Goal: Find specific page/section: Find specific page/section

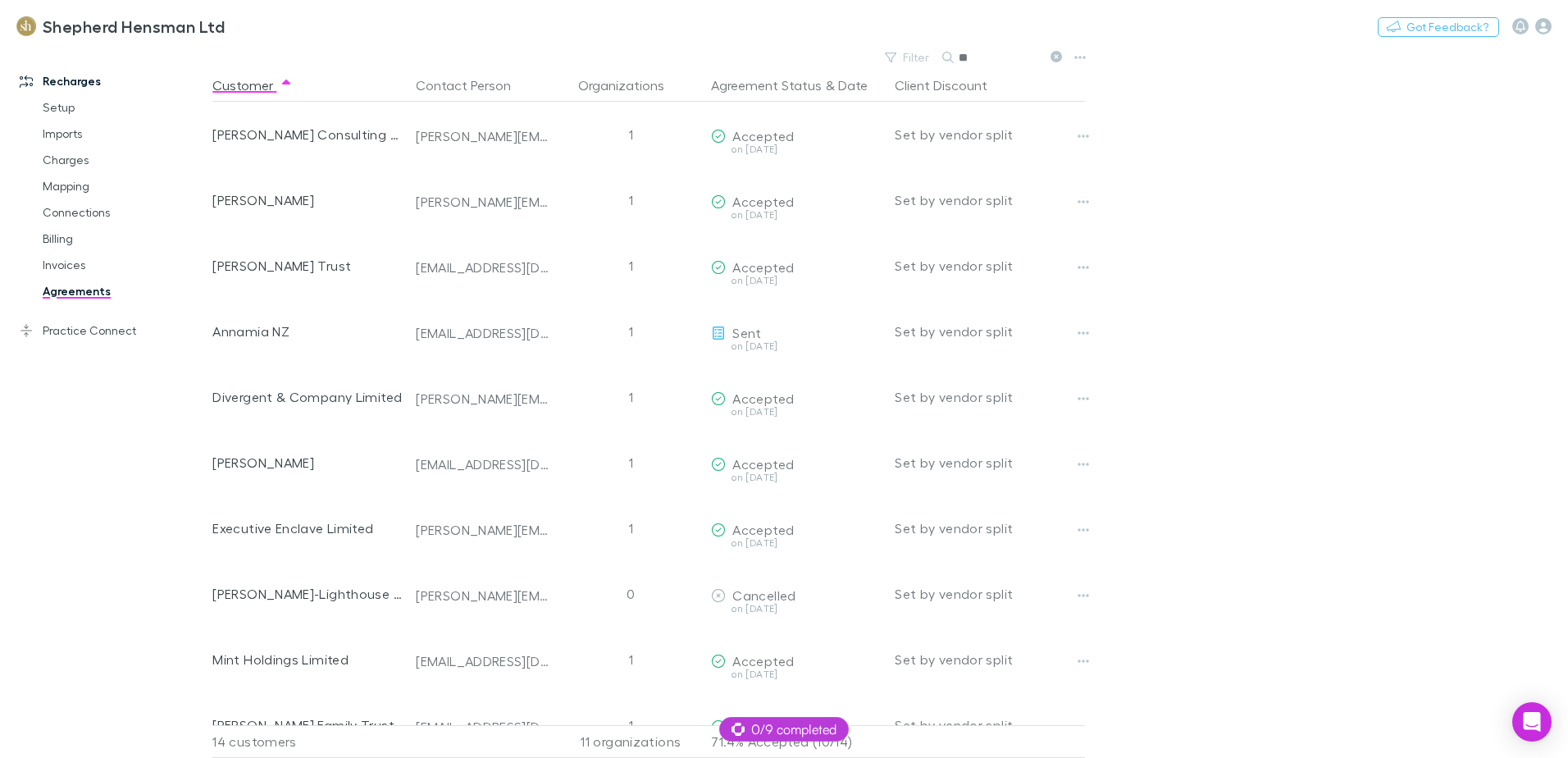
type input "*"
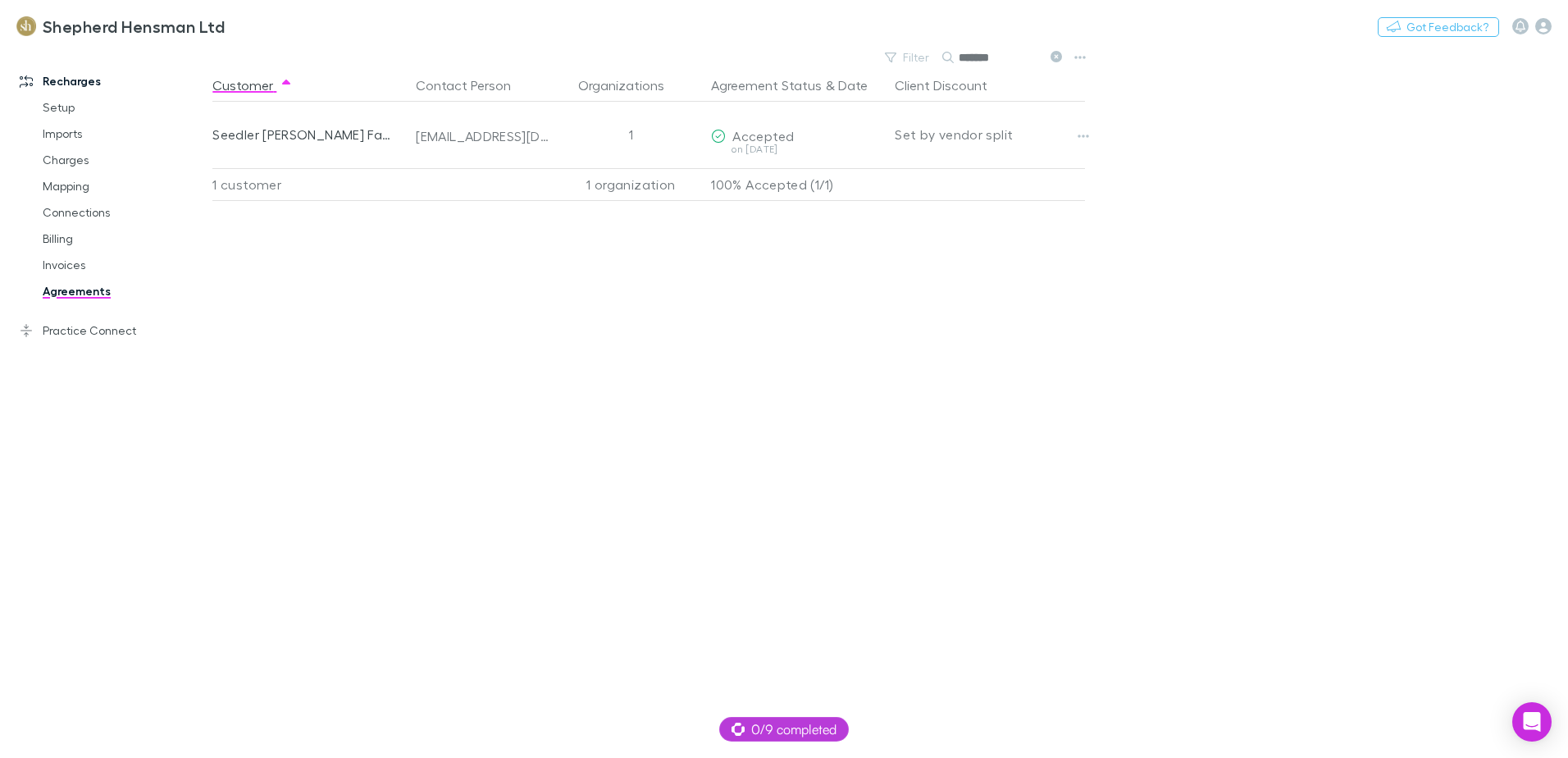
type input "*******"
click at [51, 237] on link "Billing" at bounding box center [124, 239] width 196 height 26
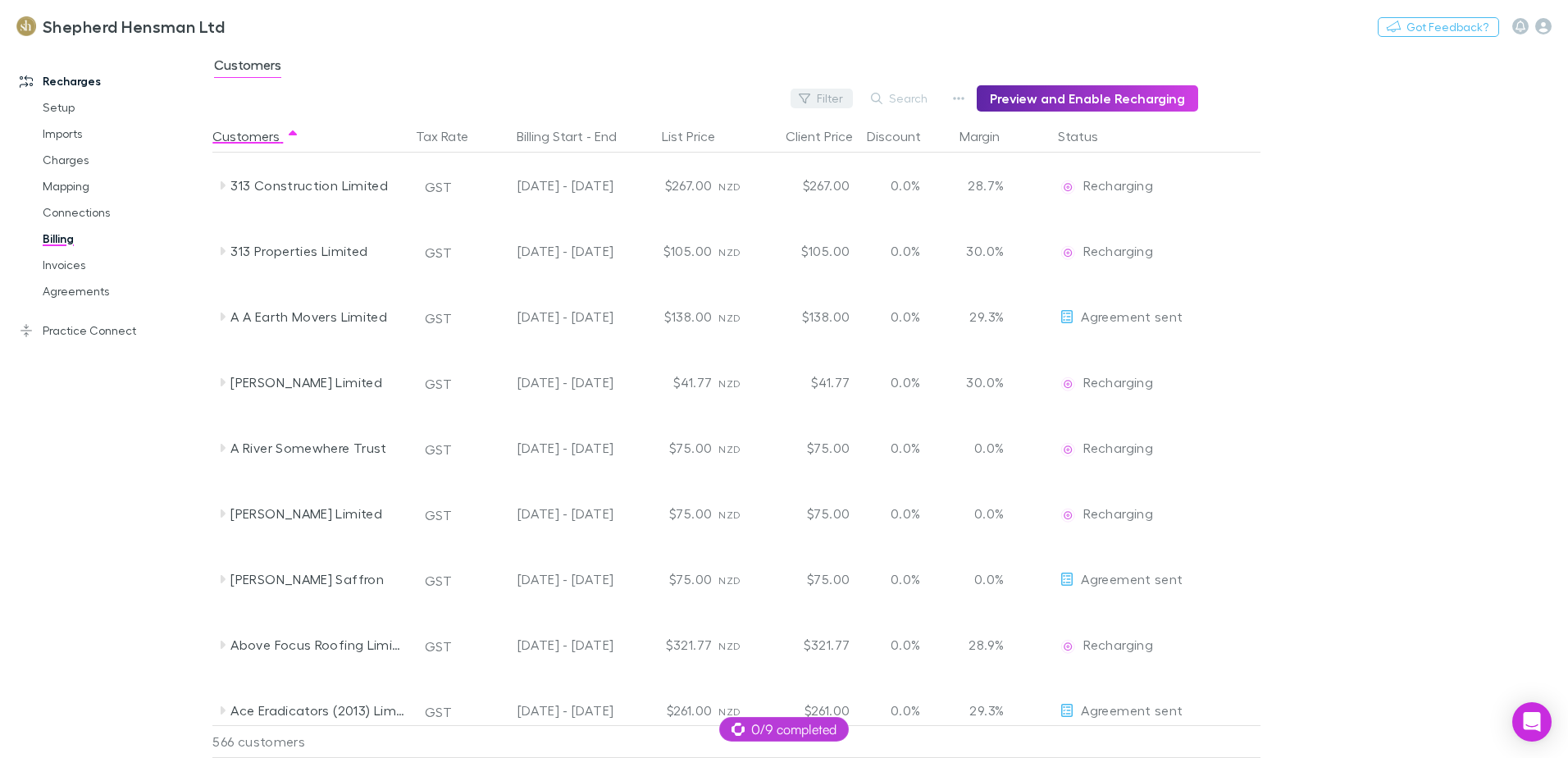
click at [810, 95] on icon "button" at bounding box center [805, 99] width 12 height 12
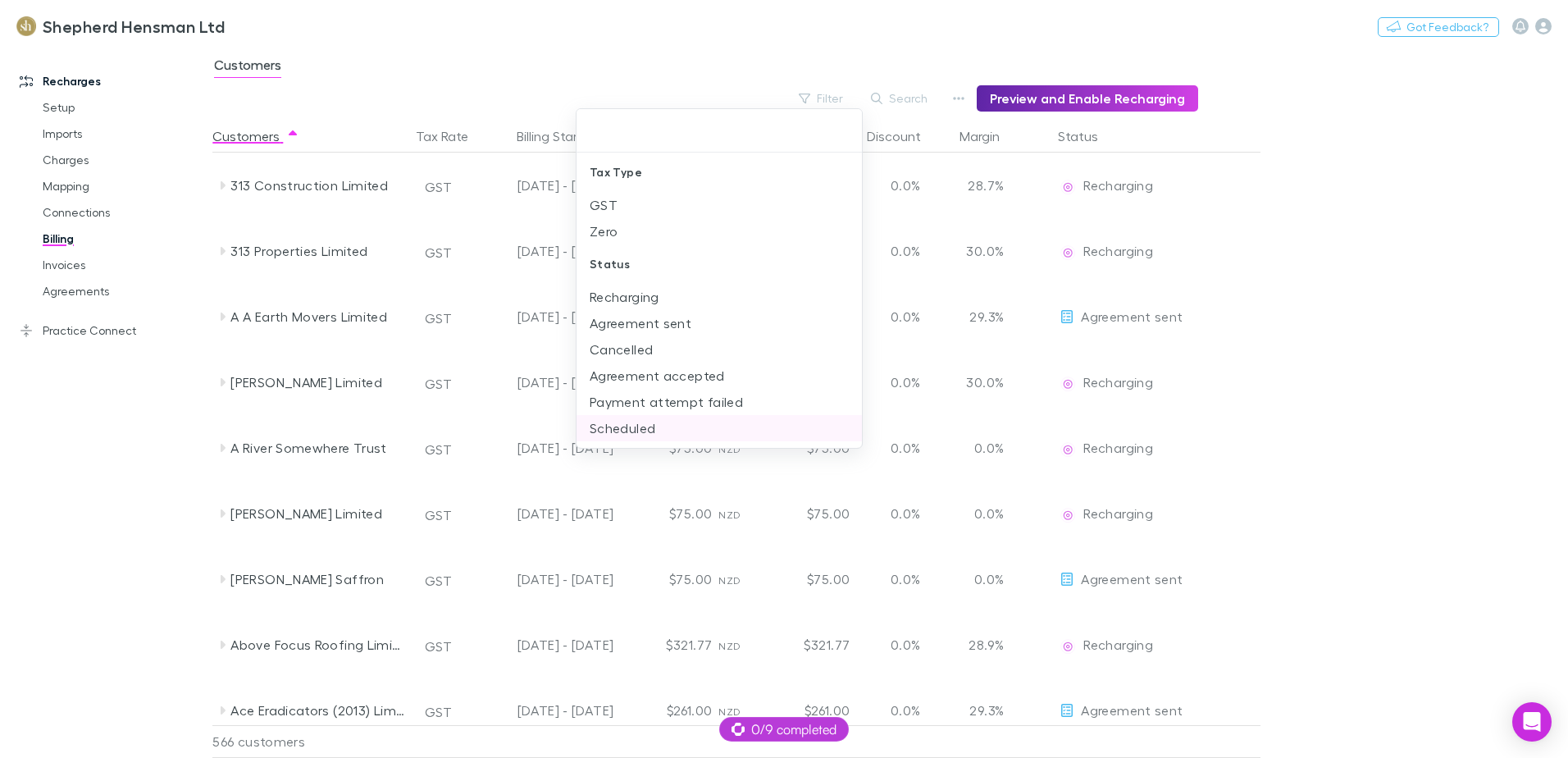
click at [642, 432] on li "Scheduled" at bounding box center [719, 427] width 286 height 26
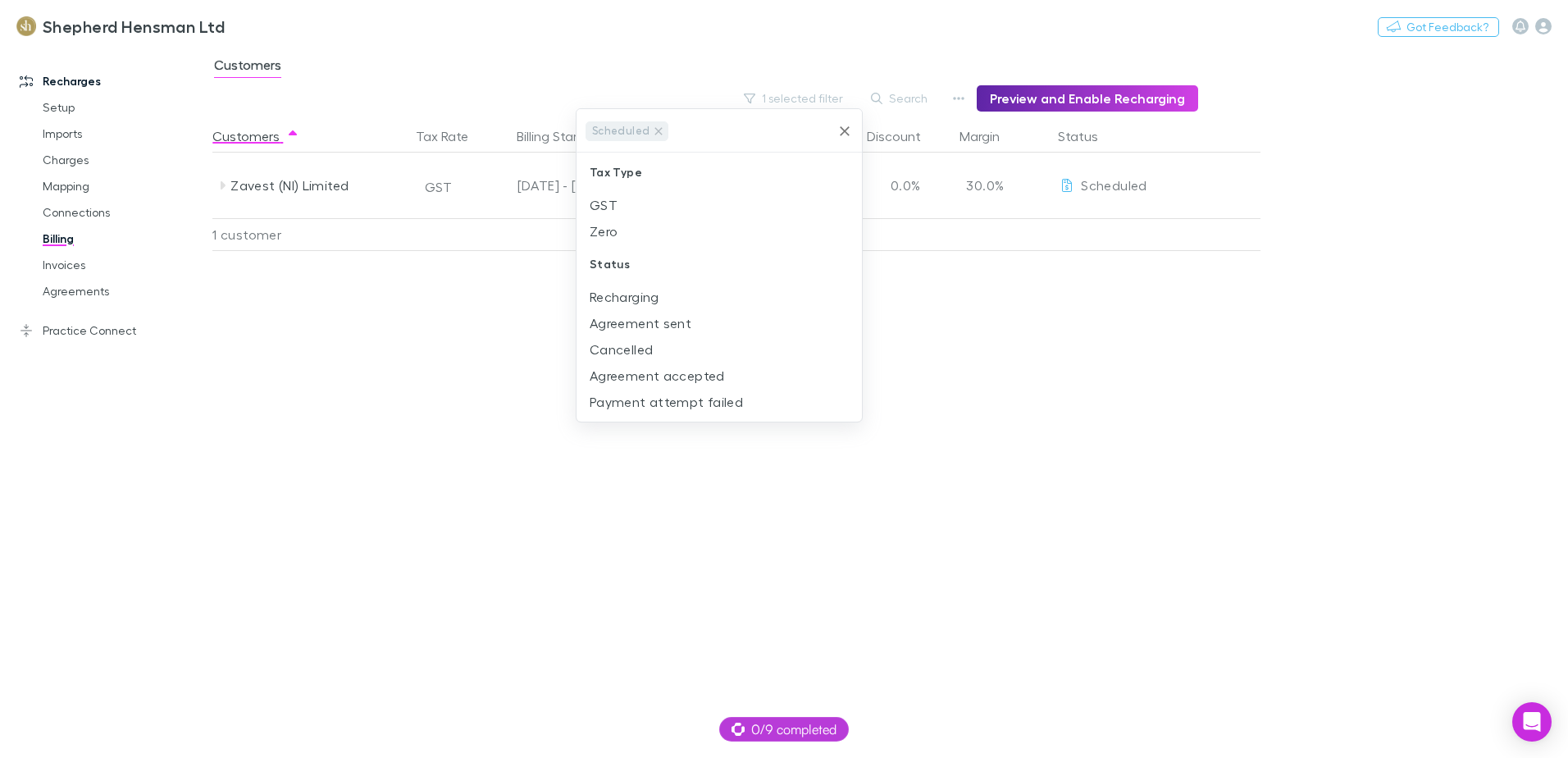
click at [845, 132] on icon "Clear" at bounding box center [845, 131] width 16 height 16
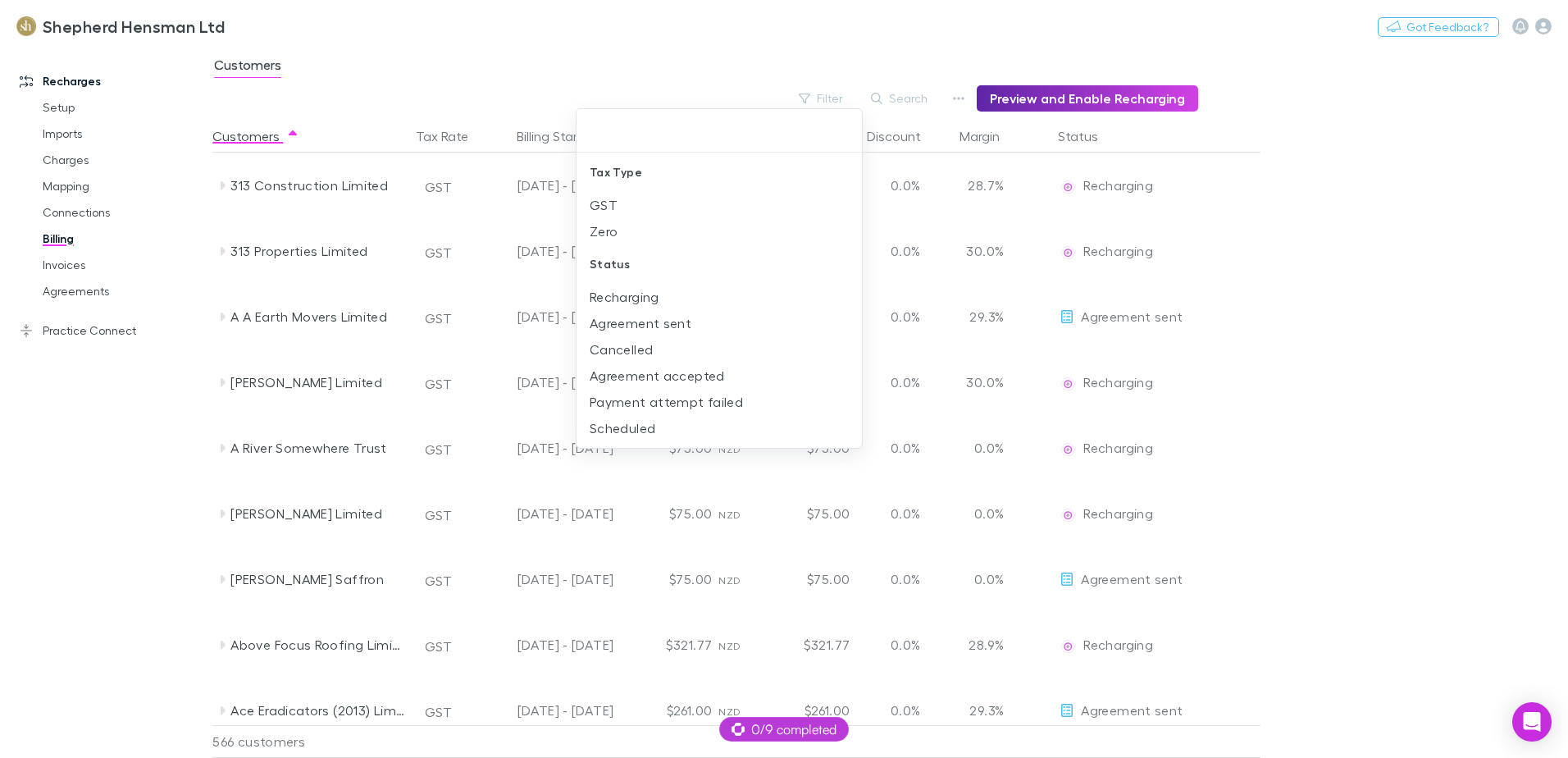
click at [242, 440] on div at bounding box center [784, 379] width 1568 height 758
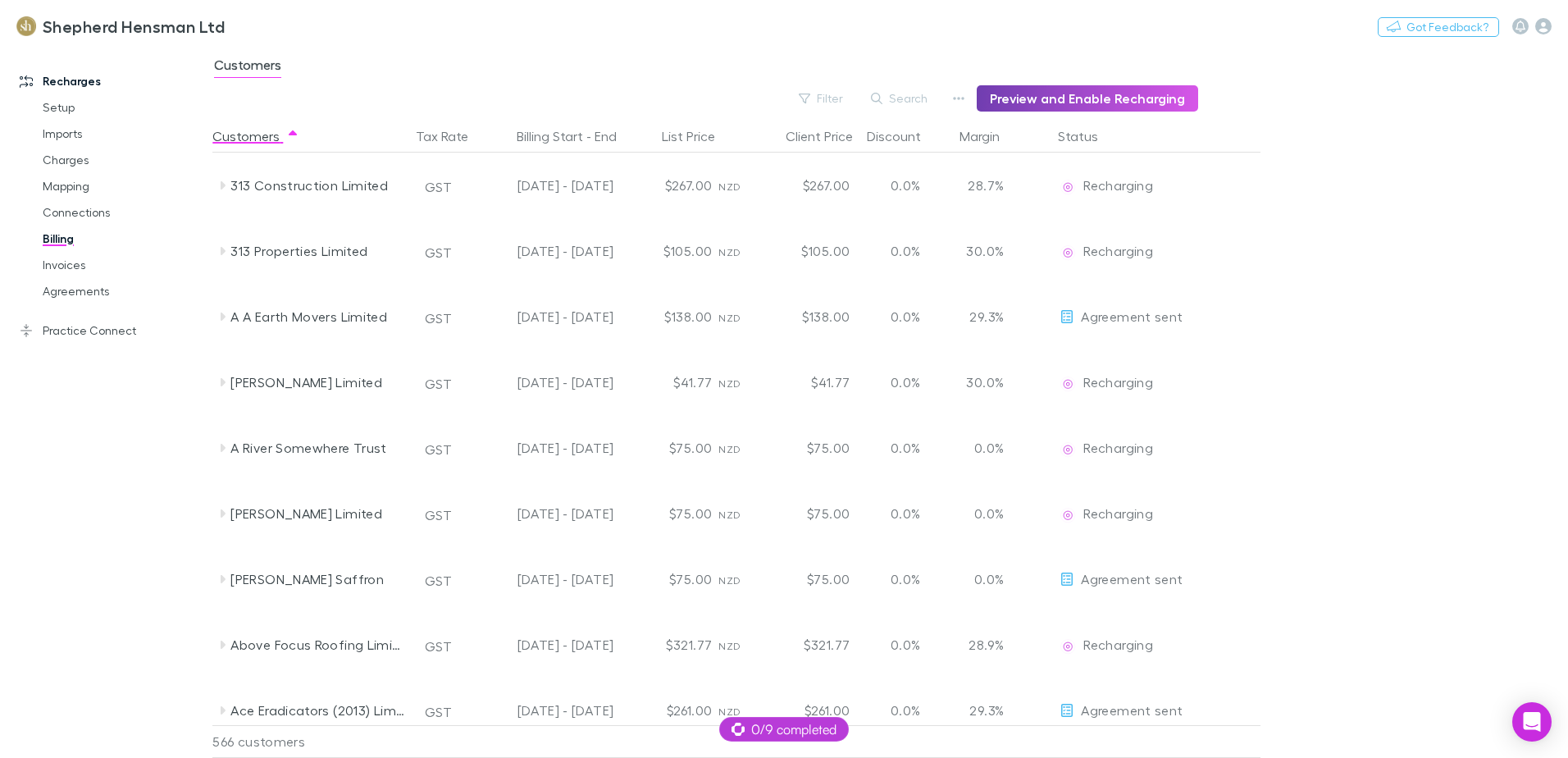
click at [1046, 93] on button "Preview and Enable Recharging" at bounding box center [1087, 98] width 222 height 26
click at [67, 137] on link "Imports" at bounding box center [124, 133] width 196 height 26
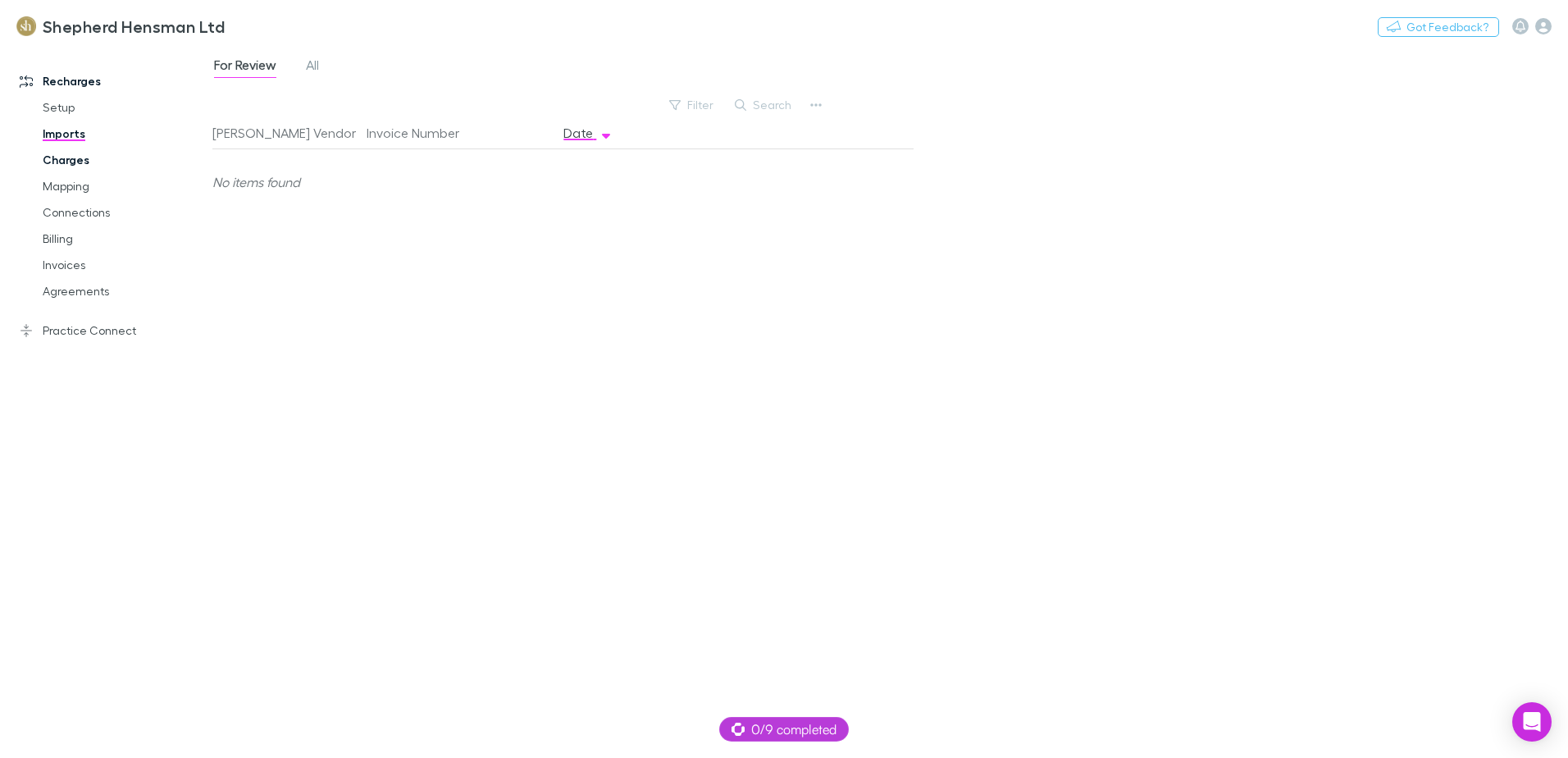
click at [70, 158] on link "Charges" at bounding box center [124, 159] width 196 height 26
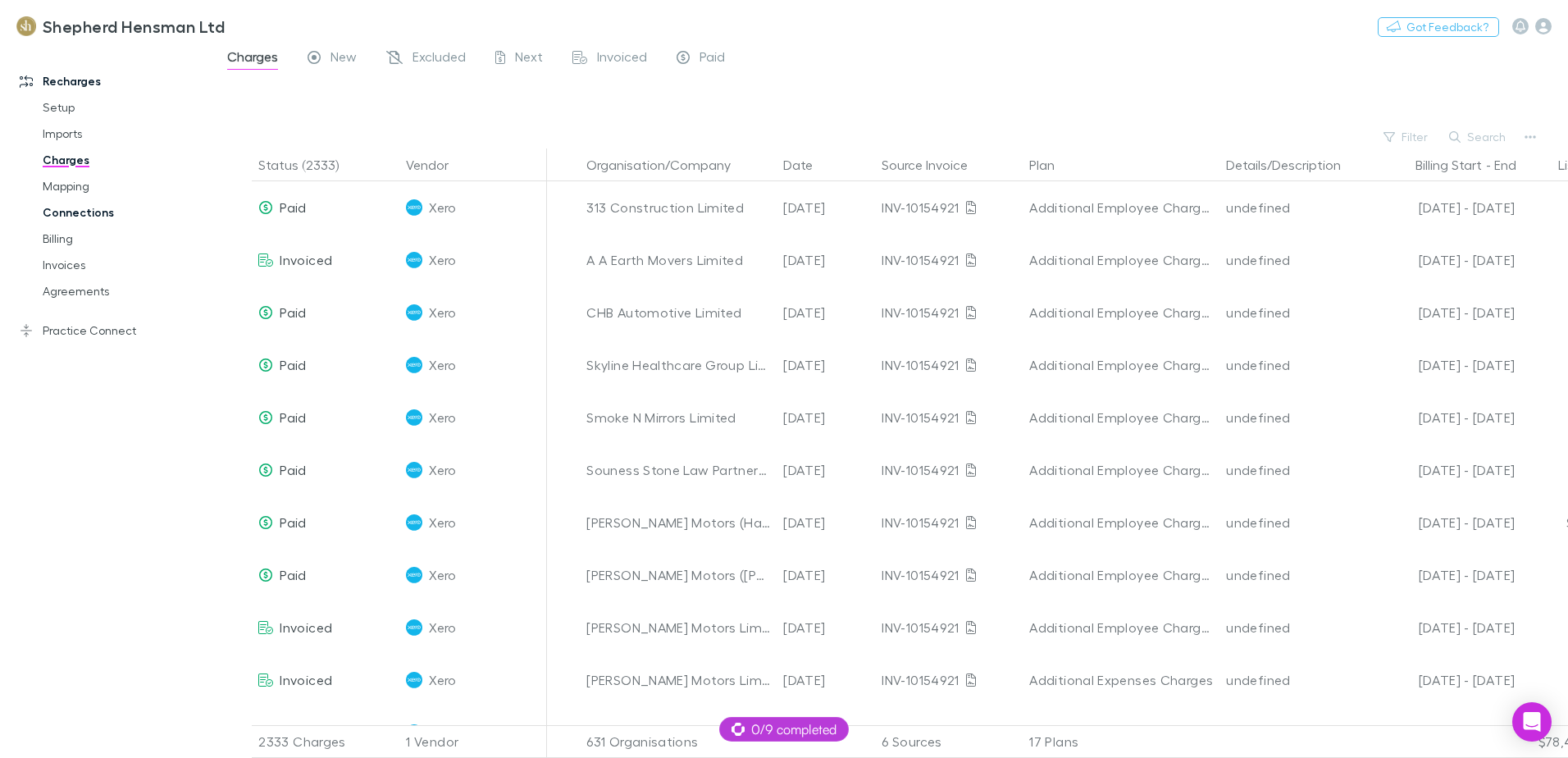
click at [69, 213] on link "Connections" at bounding box center [124, 212] width 196 height 26
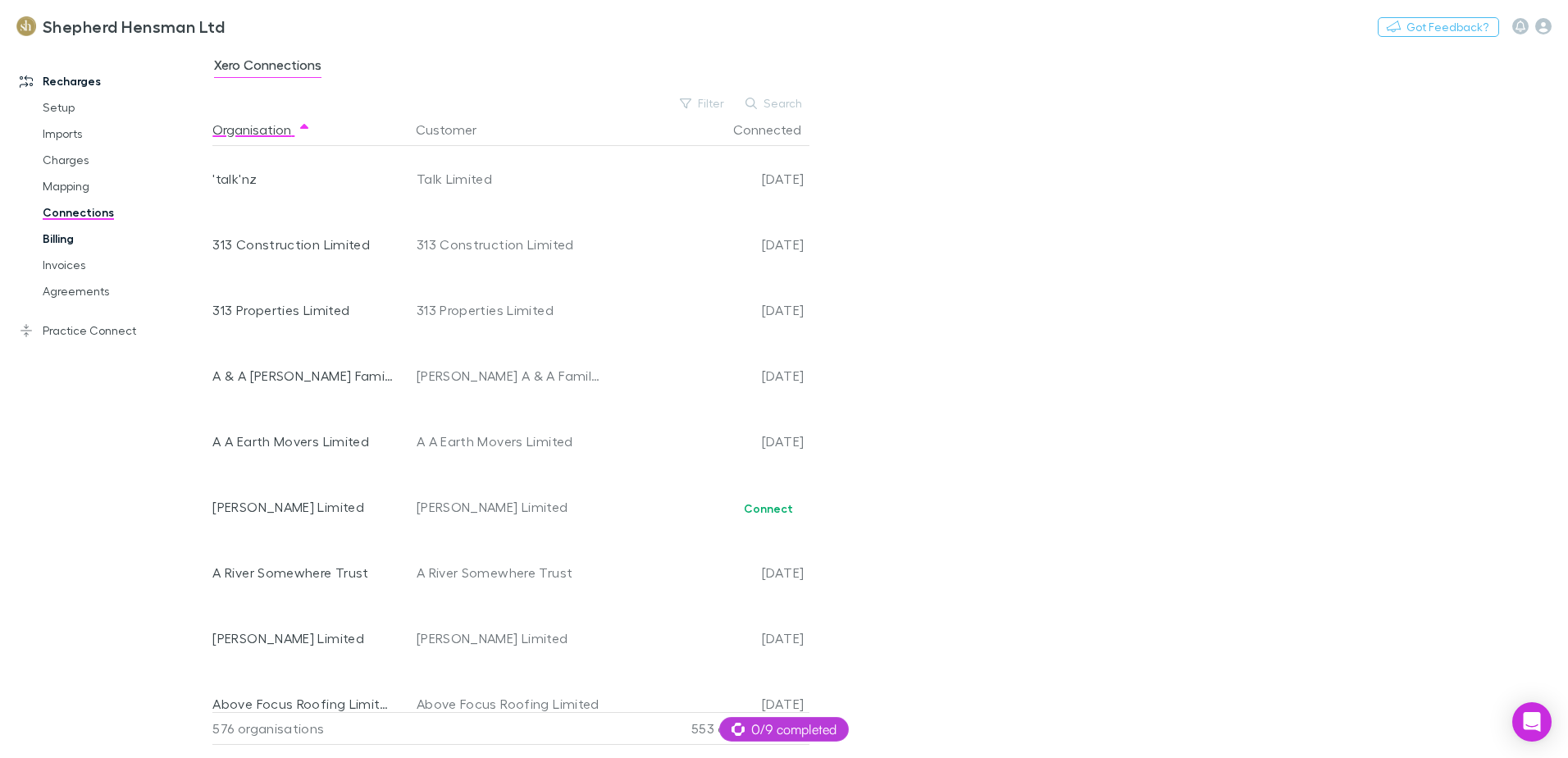
click at [59, 242] on link "Billing" at bounding box center [124, 239] width 196 height 26
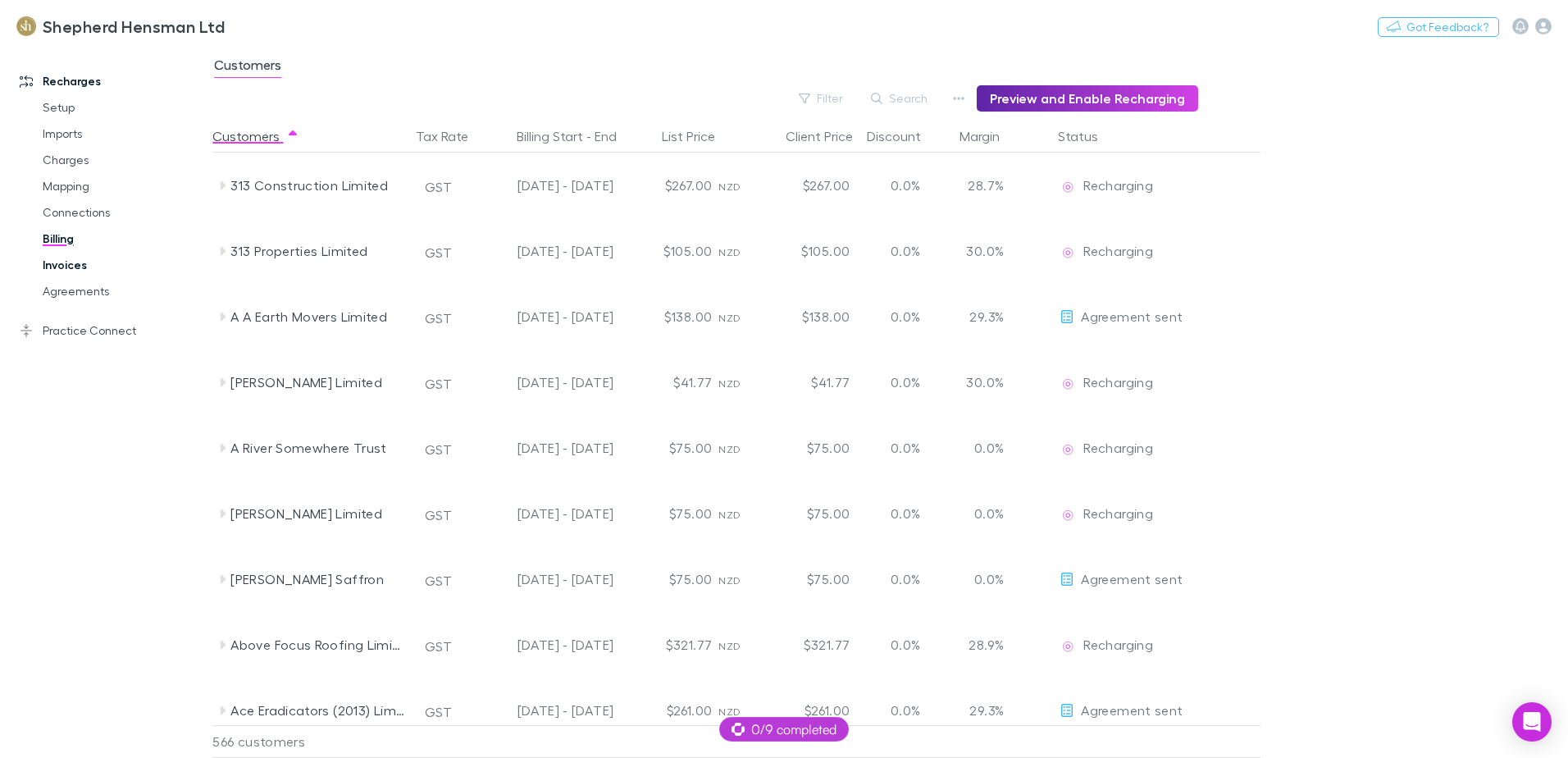
click at [58, 264] on link "Invoices" at bounding box center [124, 265] width 196 height 26
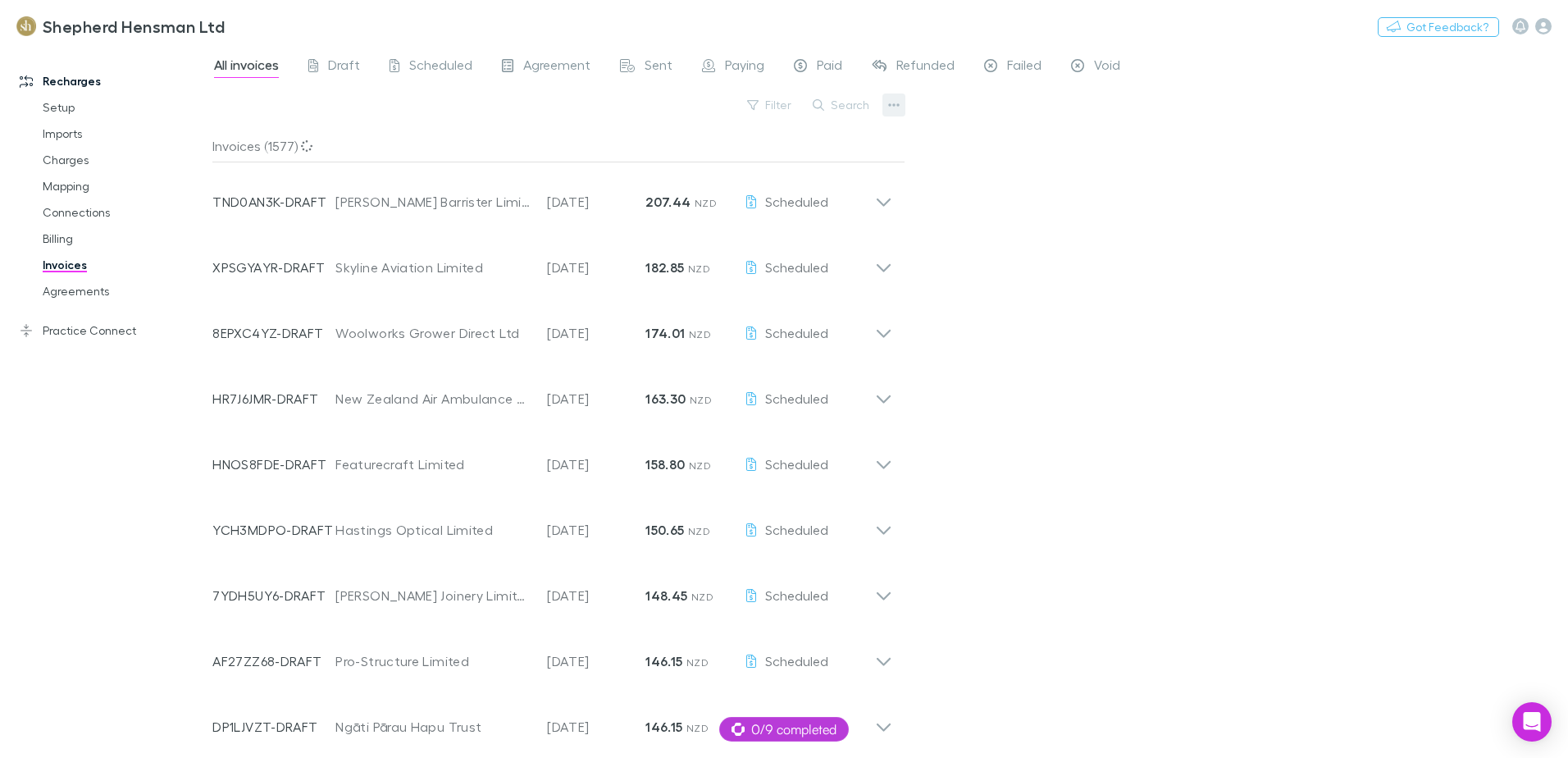
click at [890, 105] on icon "button" at bounding box center [895, 105] width 12 height 3
click at [976, 141] on div at bounding box center [784, 379] width 1568 height 758
click at [338, 66] on span "Draft" at bounding box center [344, 67] width 32 height 21
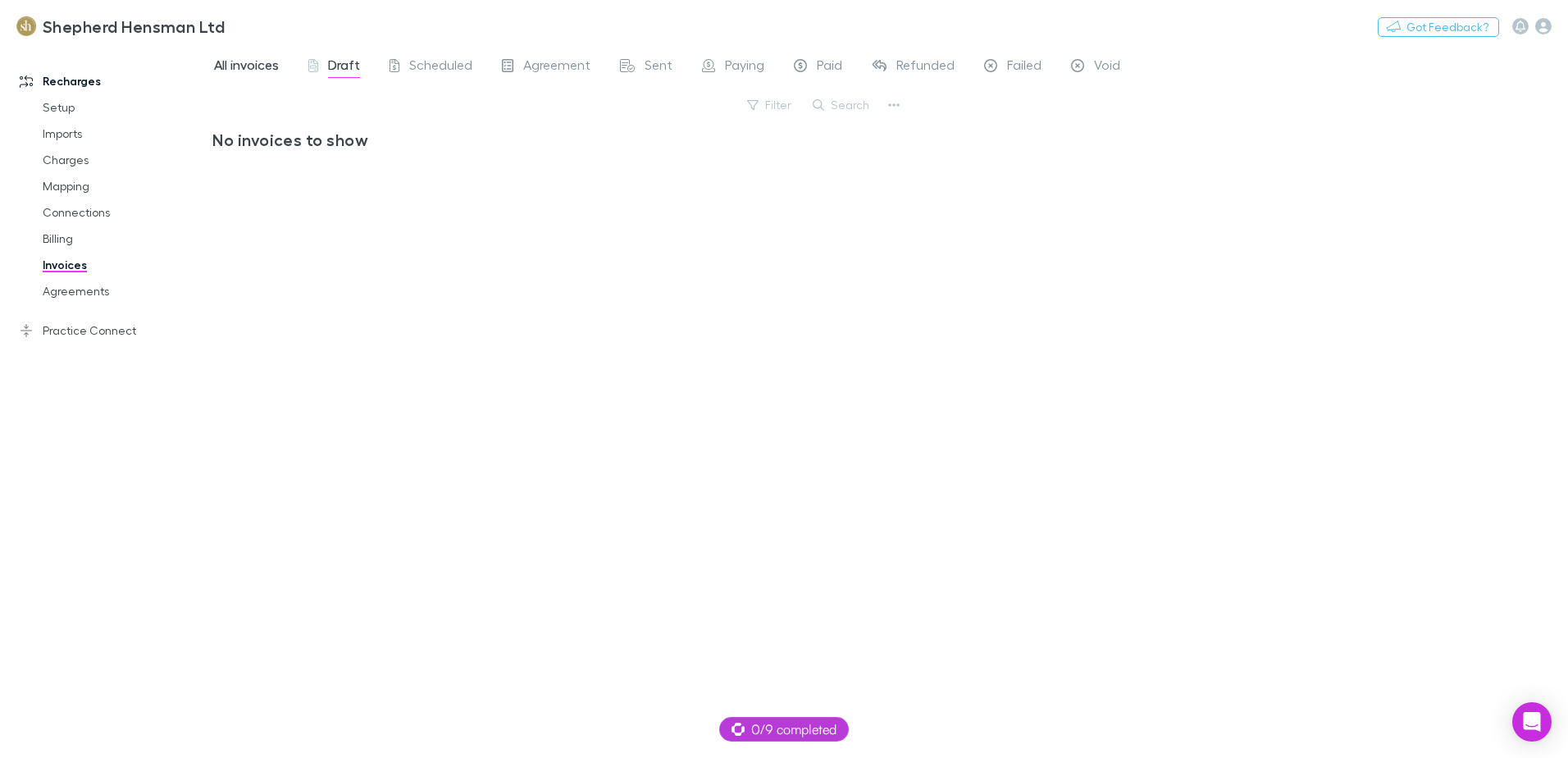
click at [259, 67] on span "All invoices" at bounding box center [246, 67] width 65 height 21
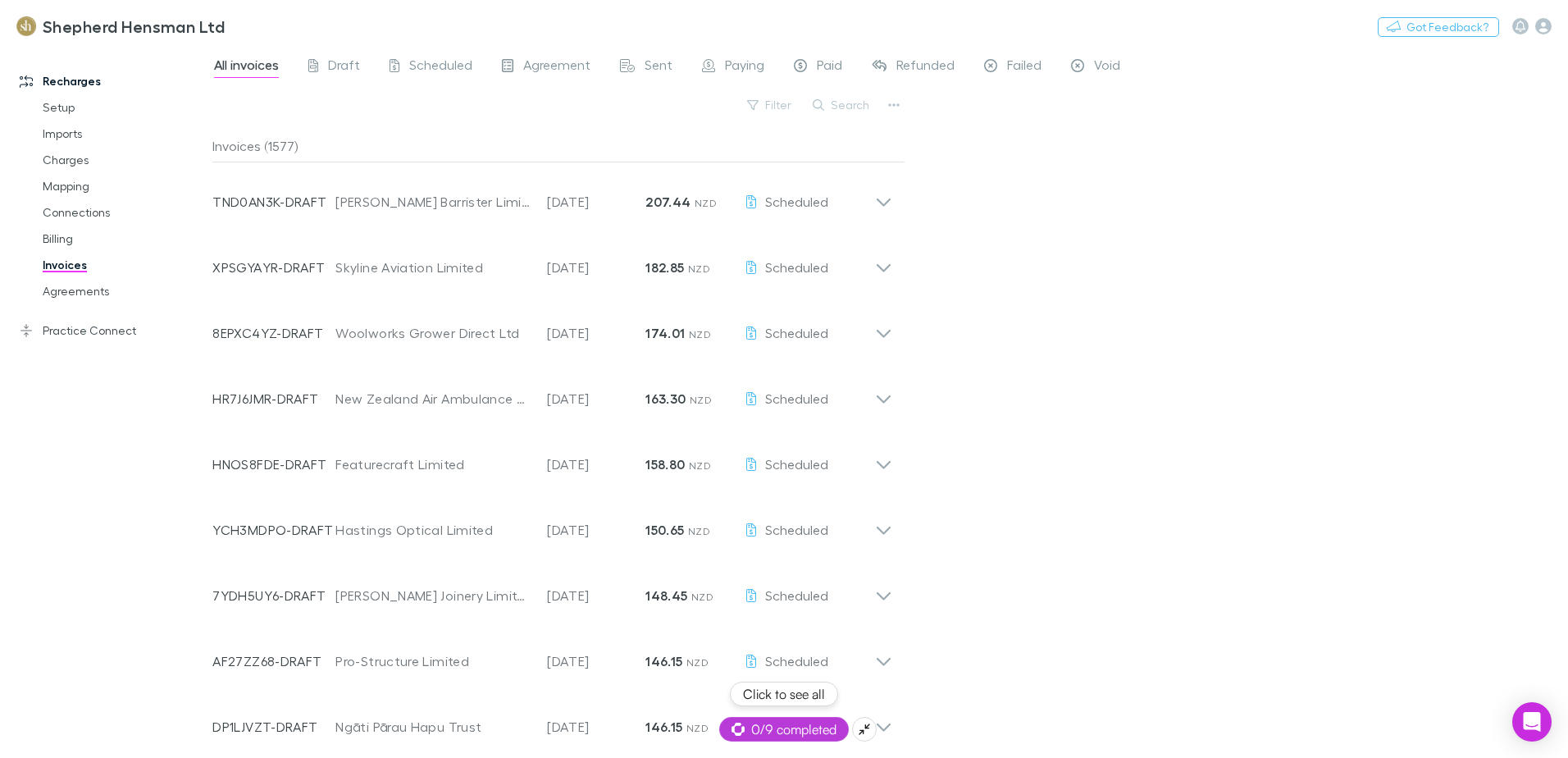
click at [789, 726] on span "0/9 completed" at bounding box center [784, 728] width 105 height 19
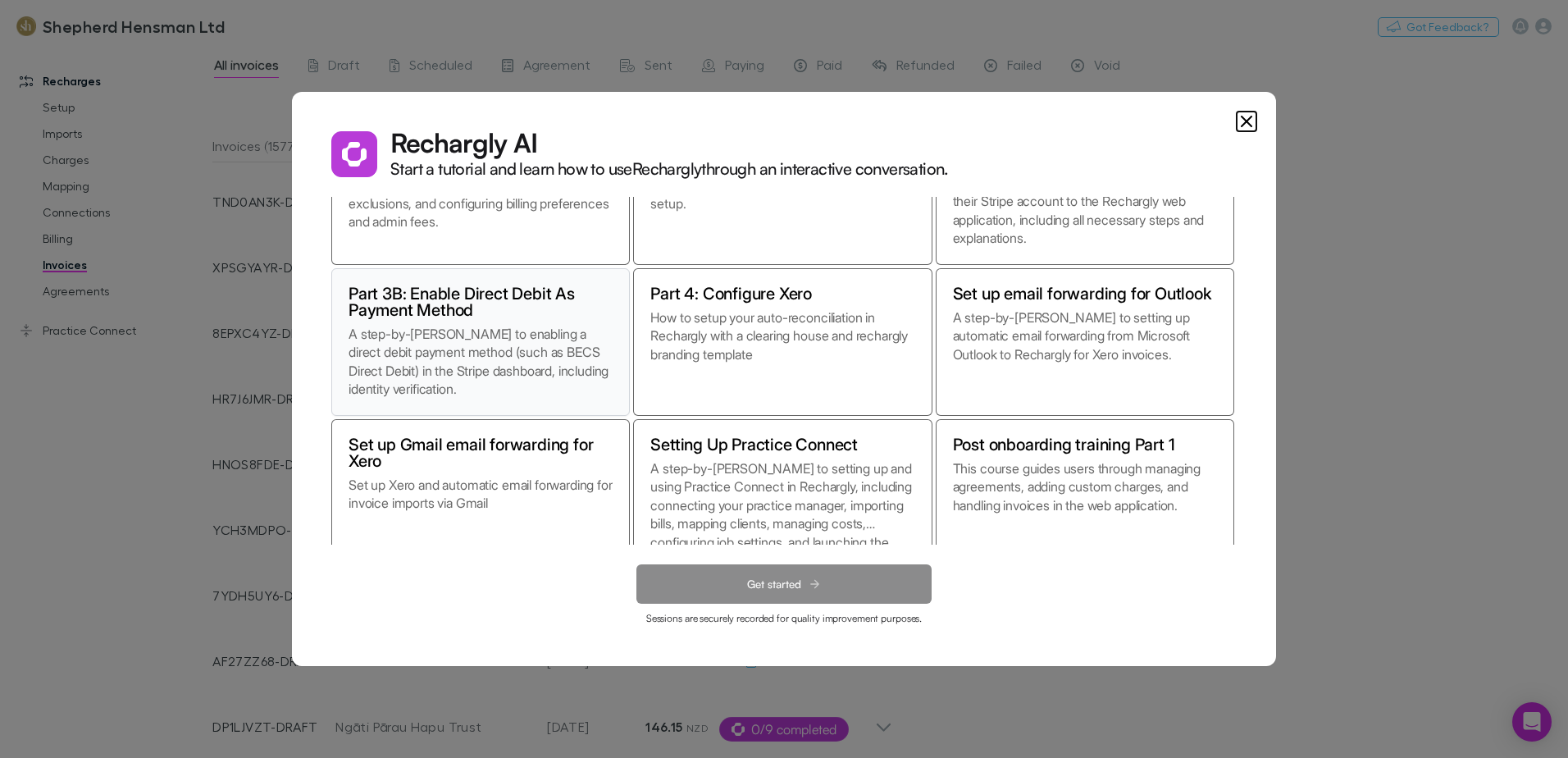
scroll to position [144, 0]
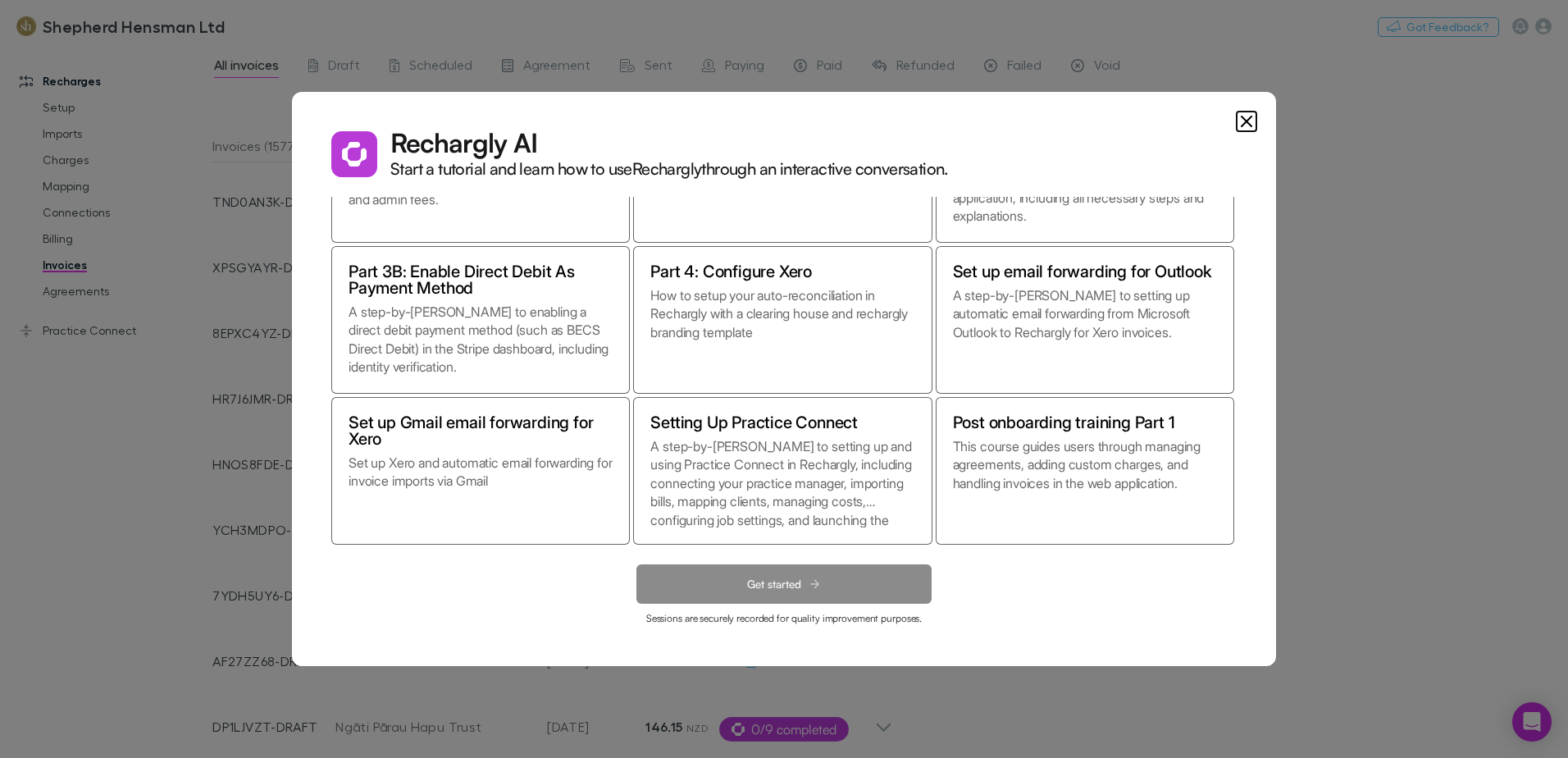
click at [1238, 115] on icon "Close" at bounding box center [1246, 121] width 19 height 19
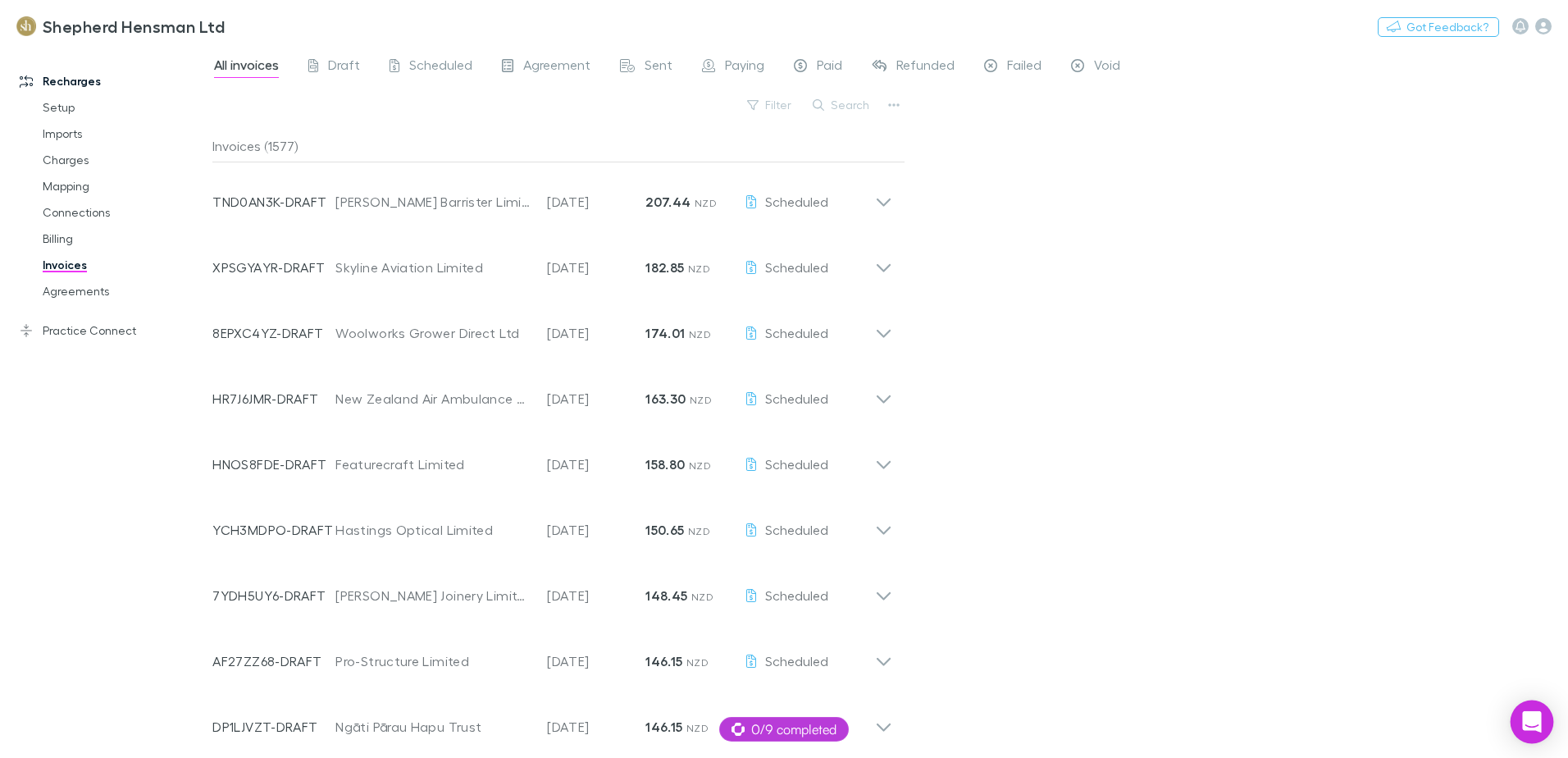
click at [1531, 727] on icon "Open Intercom Messenger" at bounding box center [1532, 722] width 21 height 21
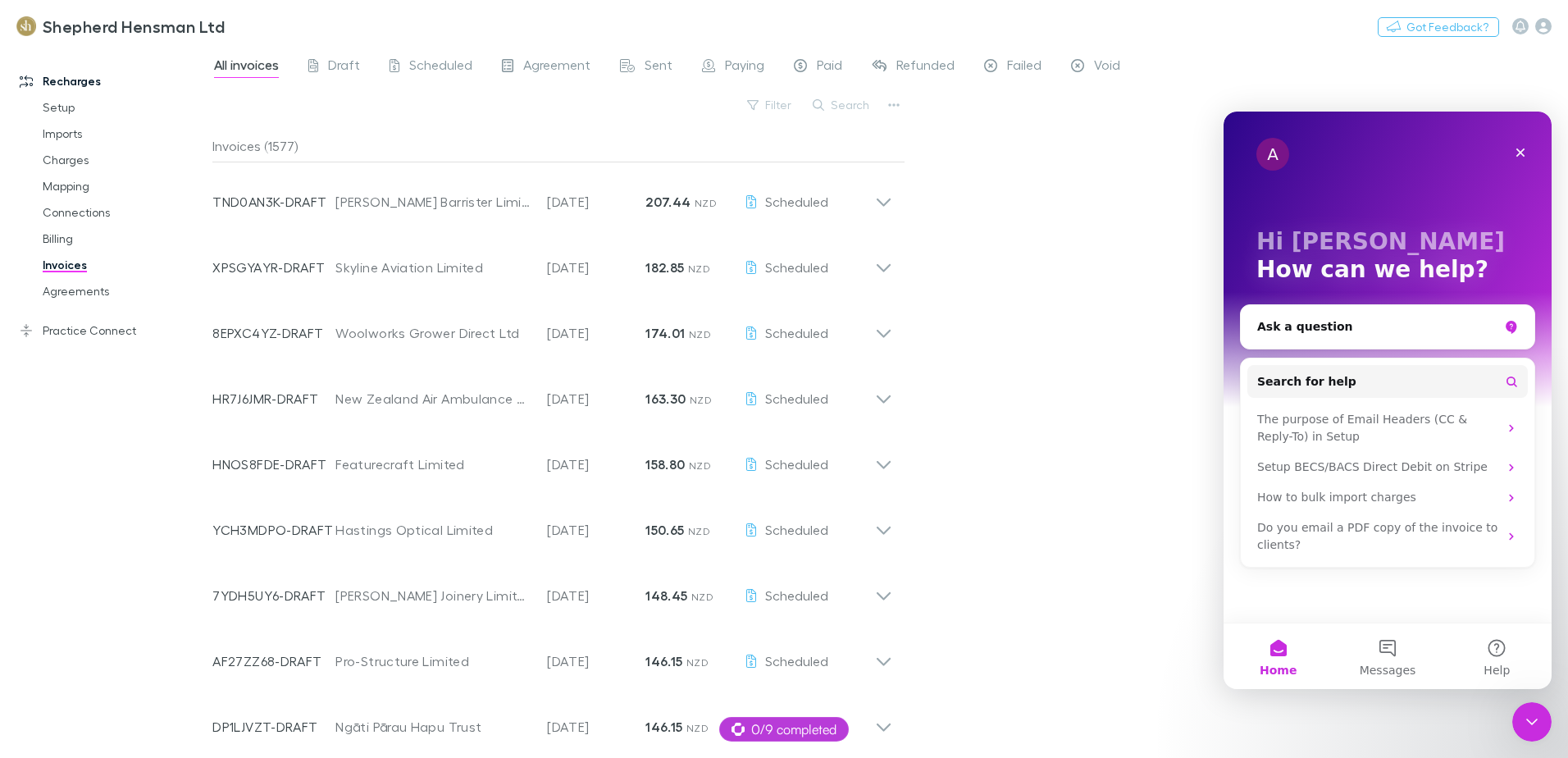
scroll to position [0, 0]
click at [1268, 328] on div "Ask a question" at bounding box center [1378, 327] width 241 height 17
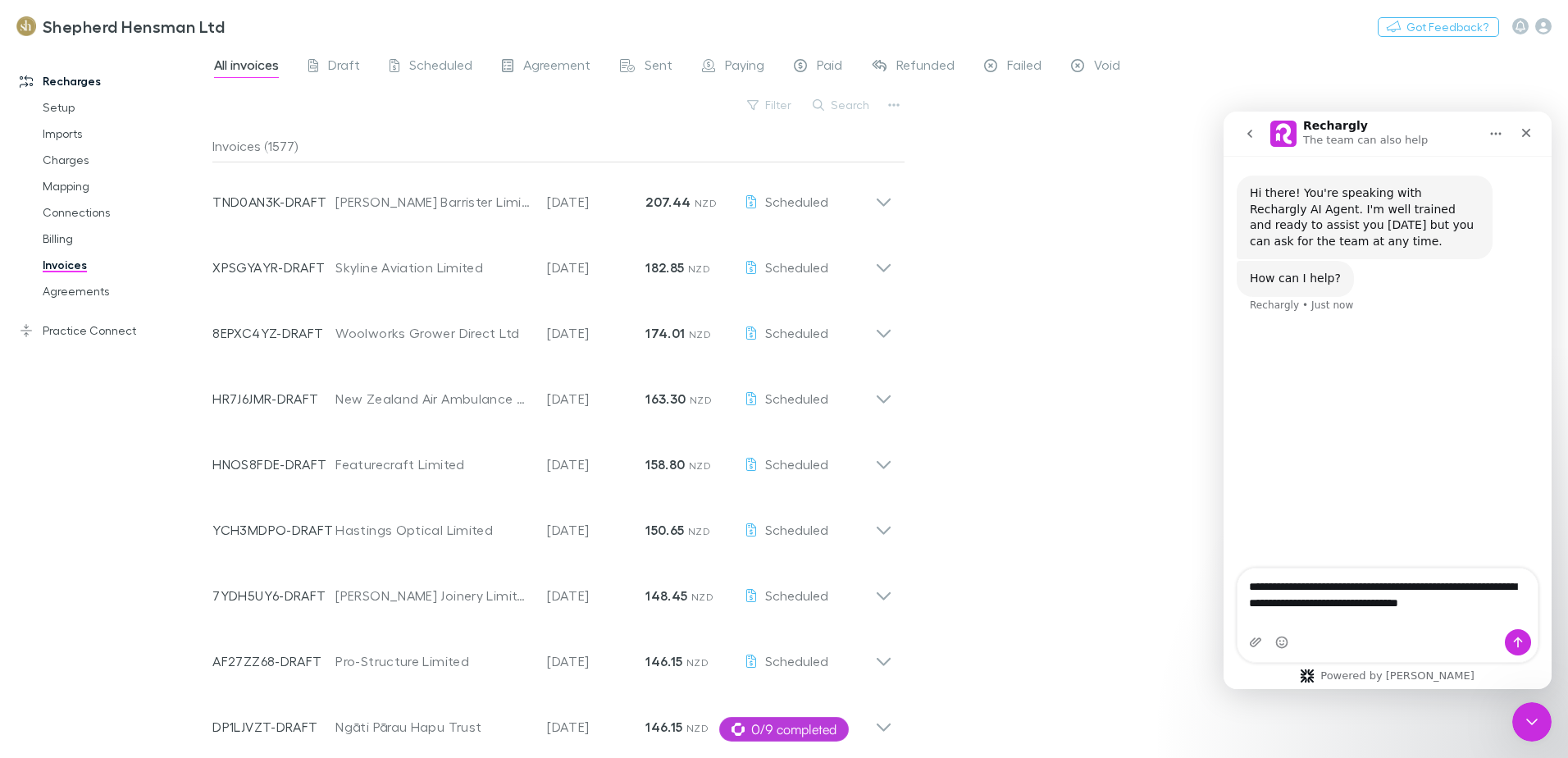
type textarea "**********"
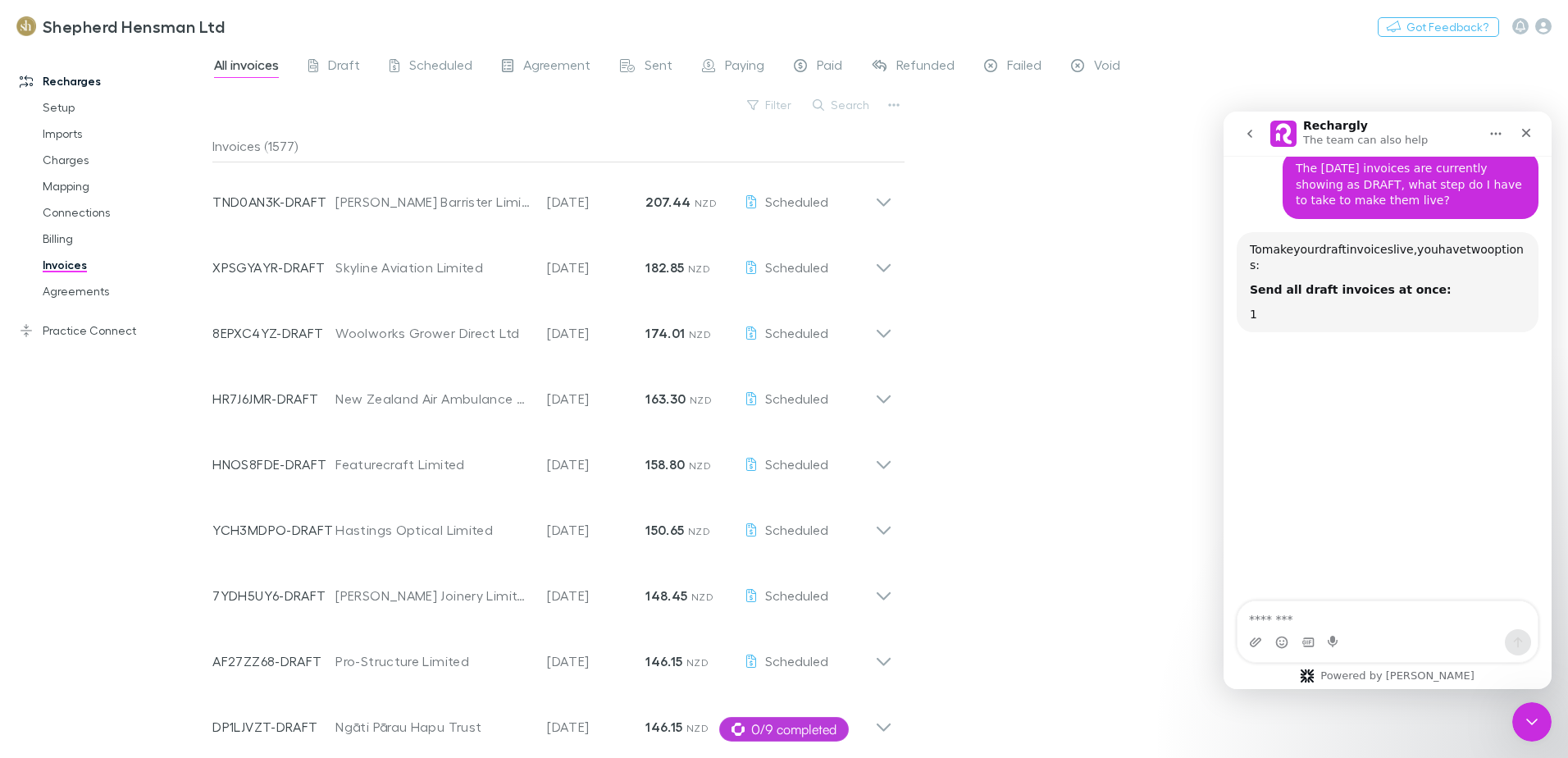
scroll to position [159, 0]
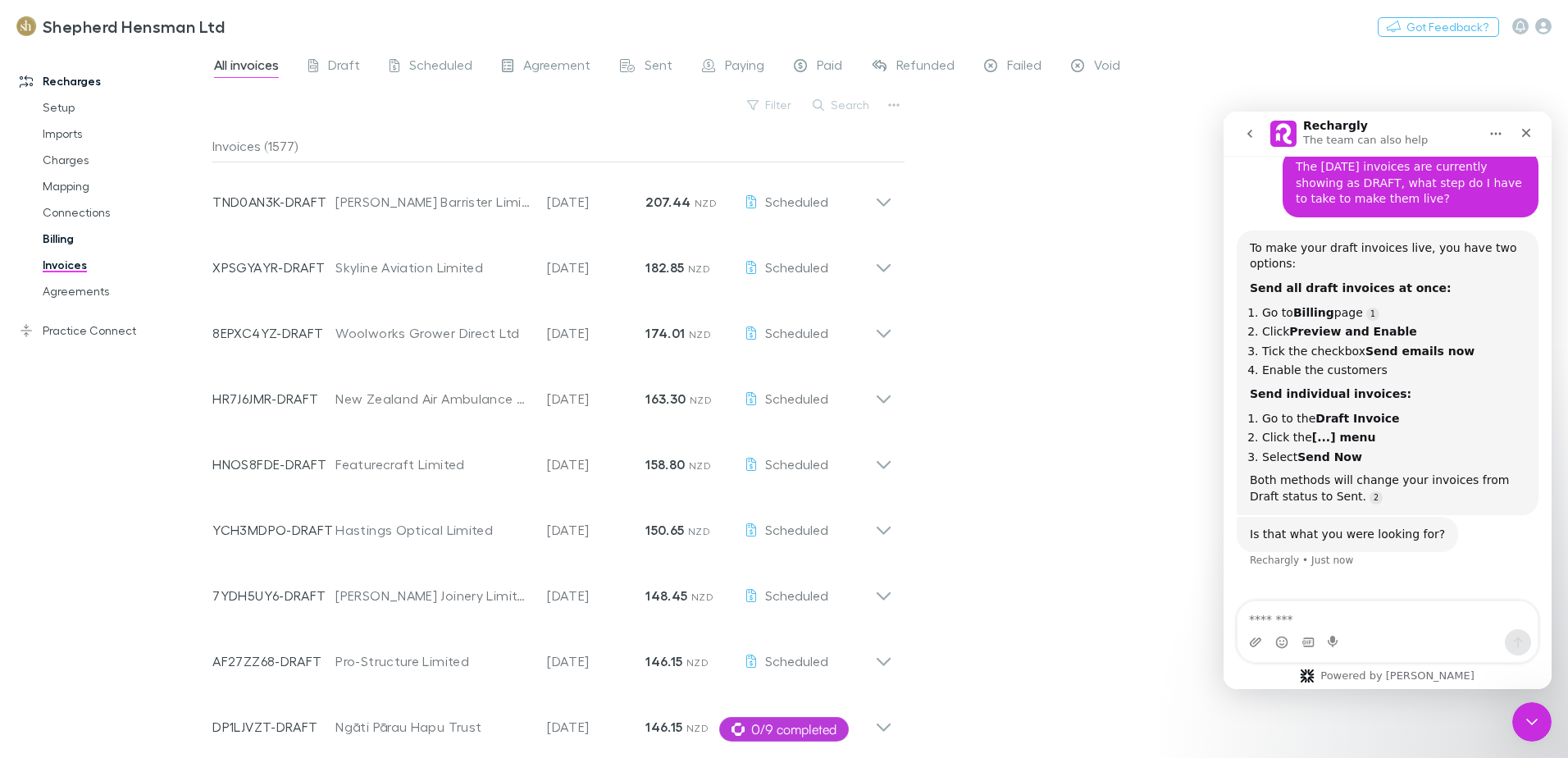
click at [61, 239] on link "Billing" at bounding box center [124, 239] width 196 height 26
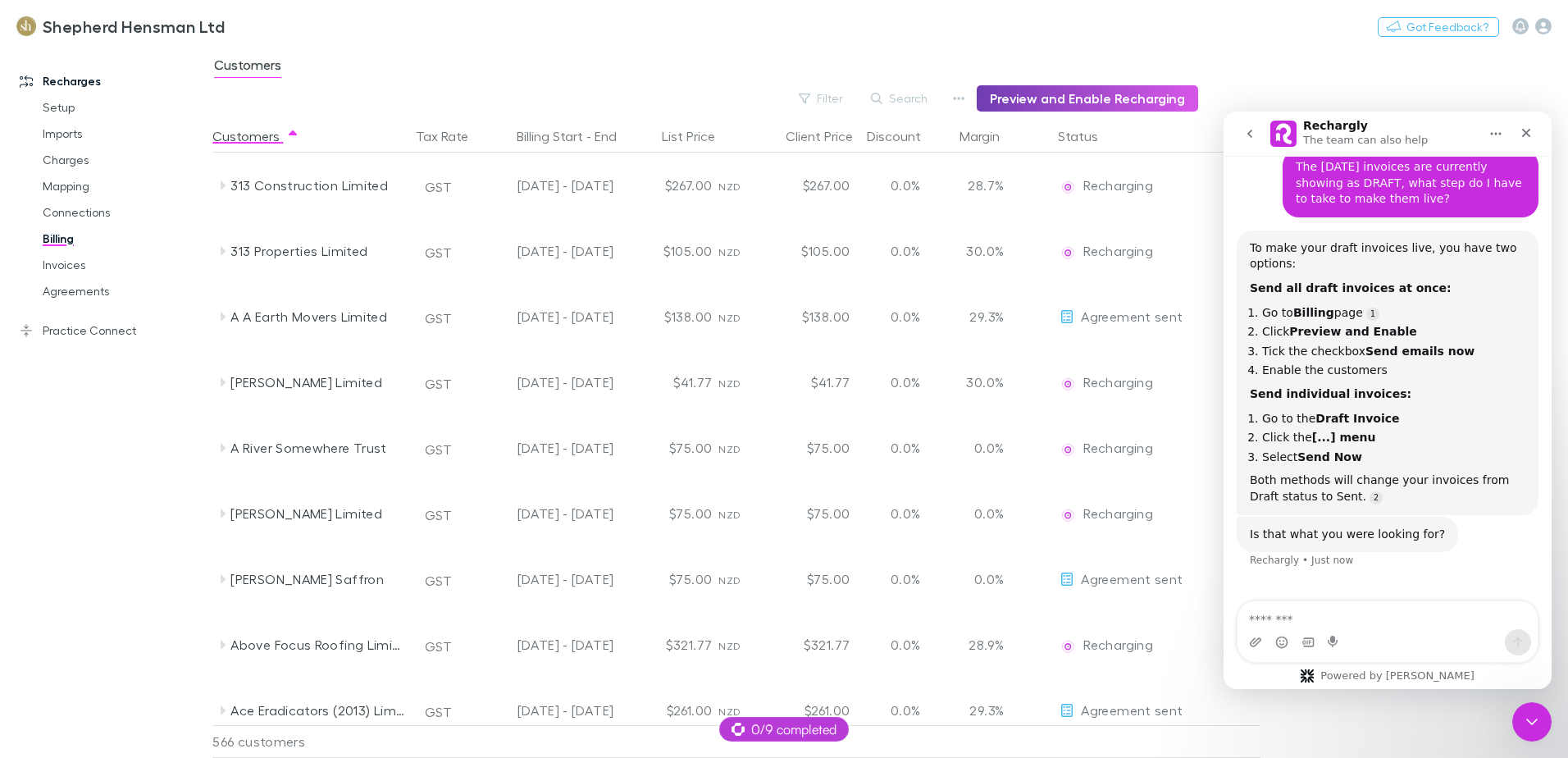
click at [1085, 96] on button "Preview and Enable Recharging" at bounding box center [1087, 98] width 222 height 26
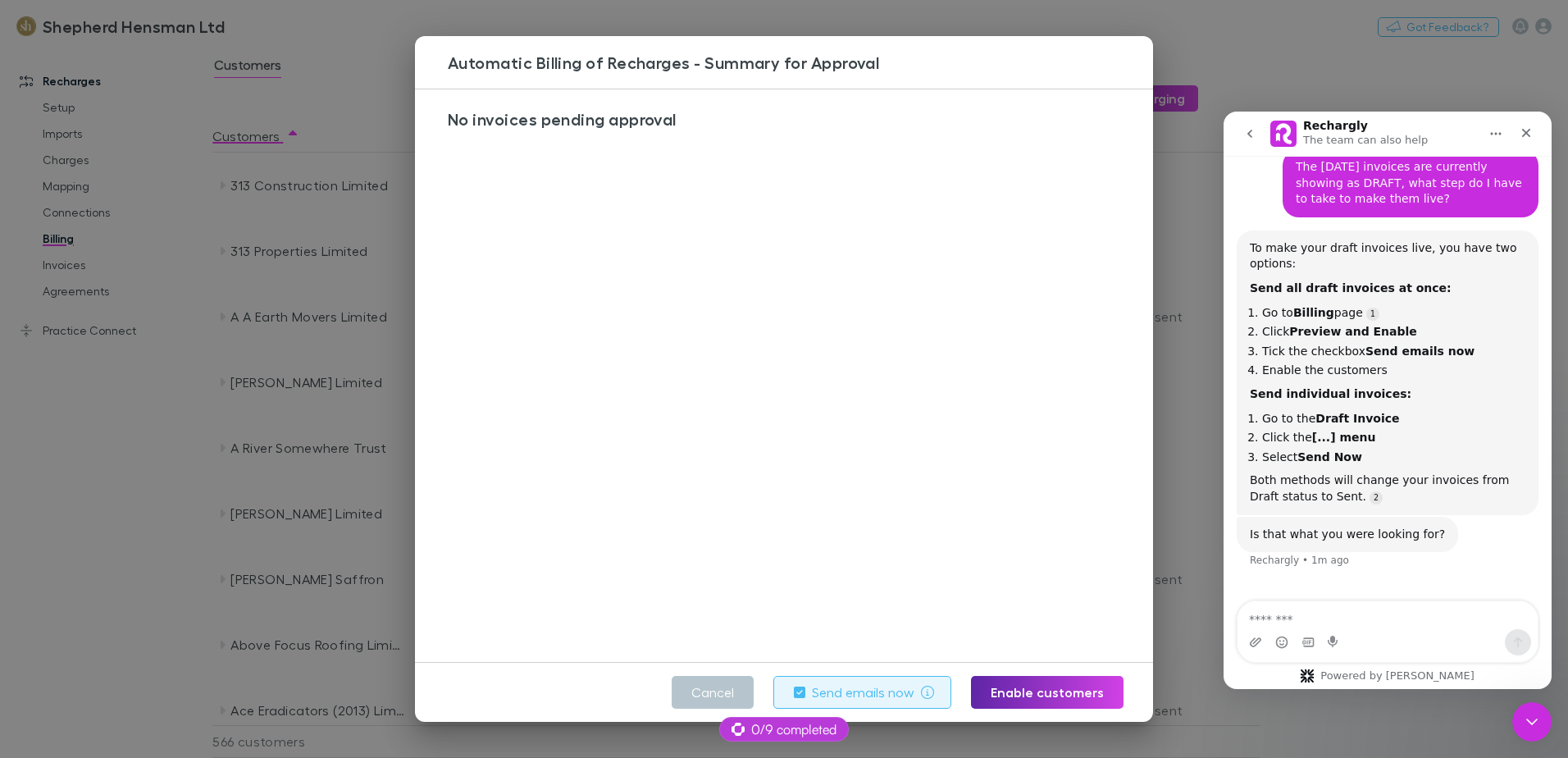
click at [873, 694] on label "Send emails now" at bounding box center [863, 692] width 103 height 19
click at [1022, 688] on button "Enable customers" at bounding box center [1047, 692] width 153 height 33
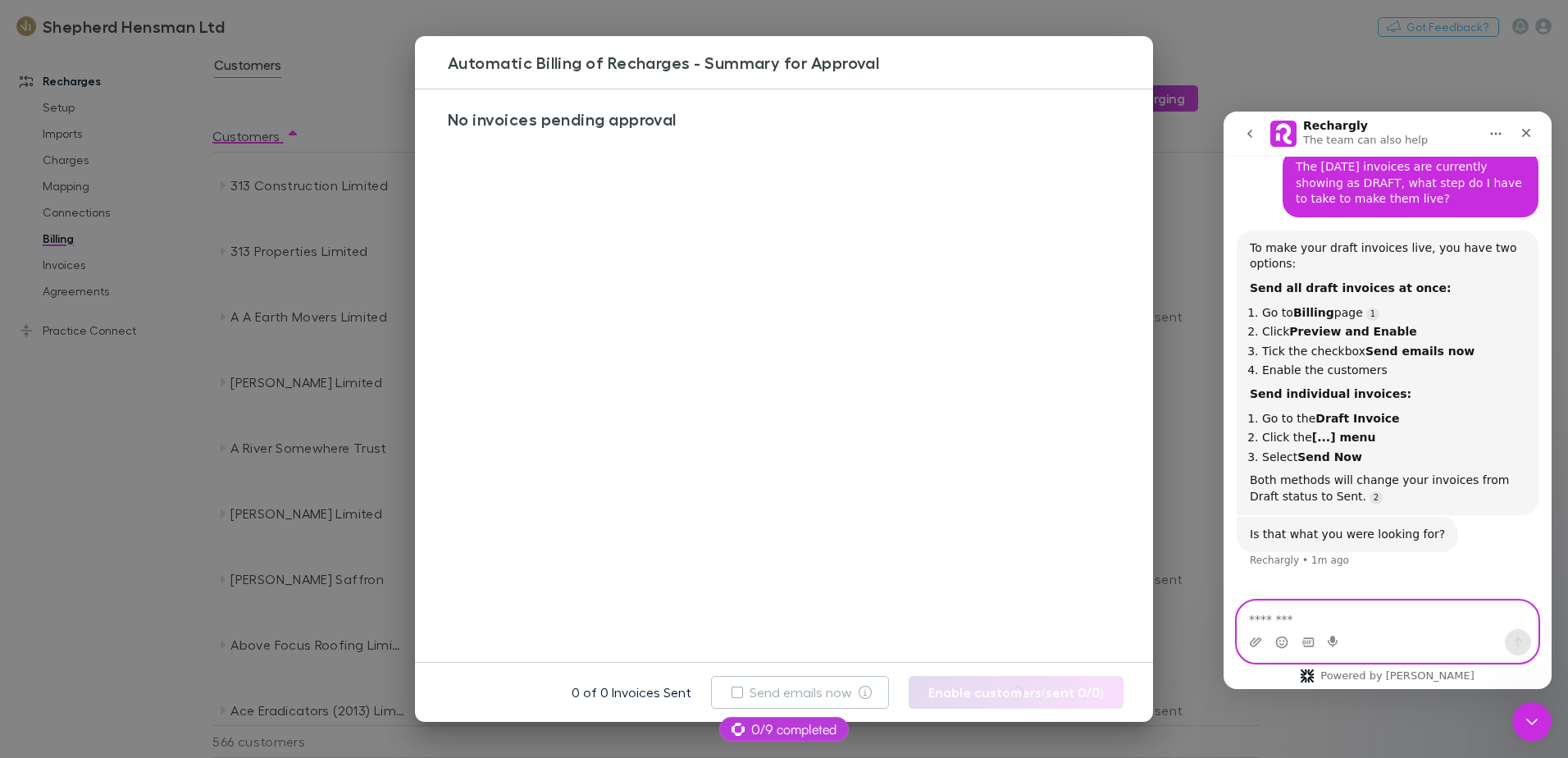
click at [1285, 619] on textarea "Message…" at bounding box center [1388, 615] width 300 height 28
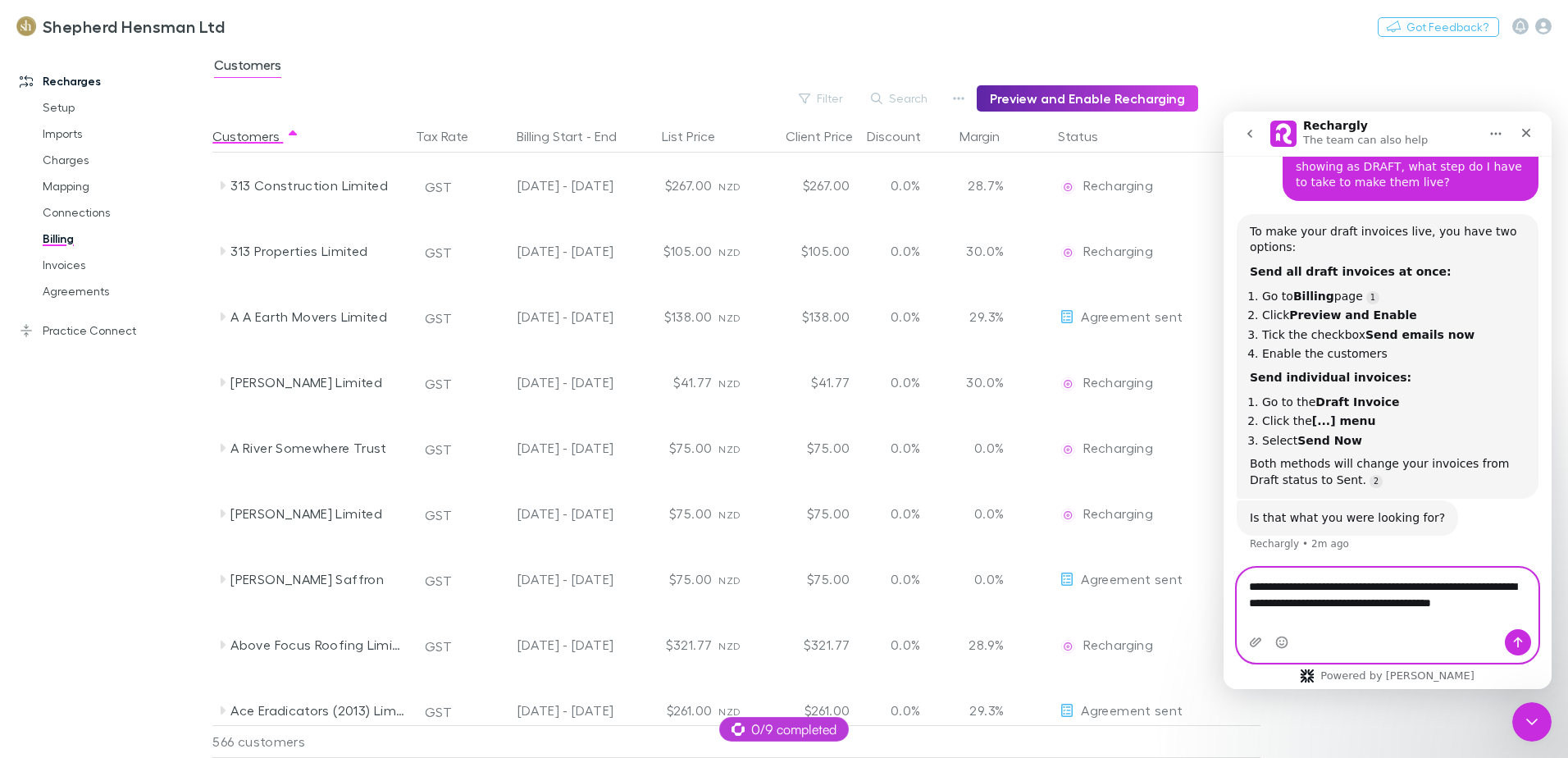
scroll to position [179, 0]
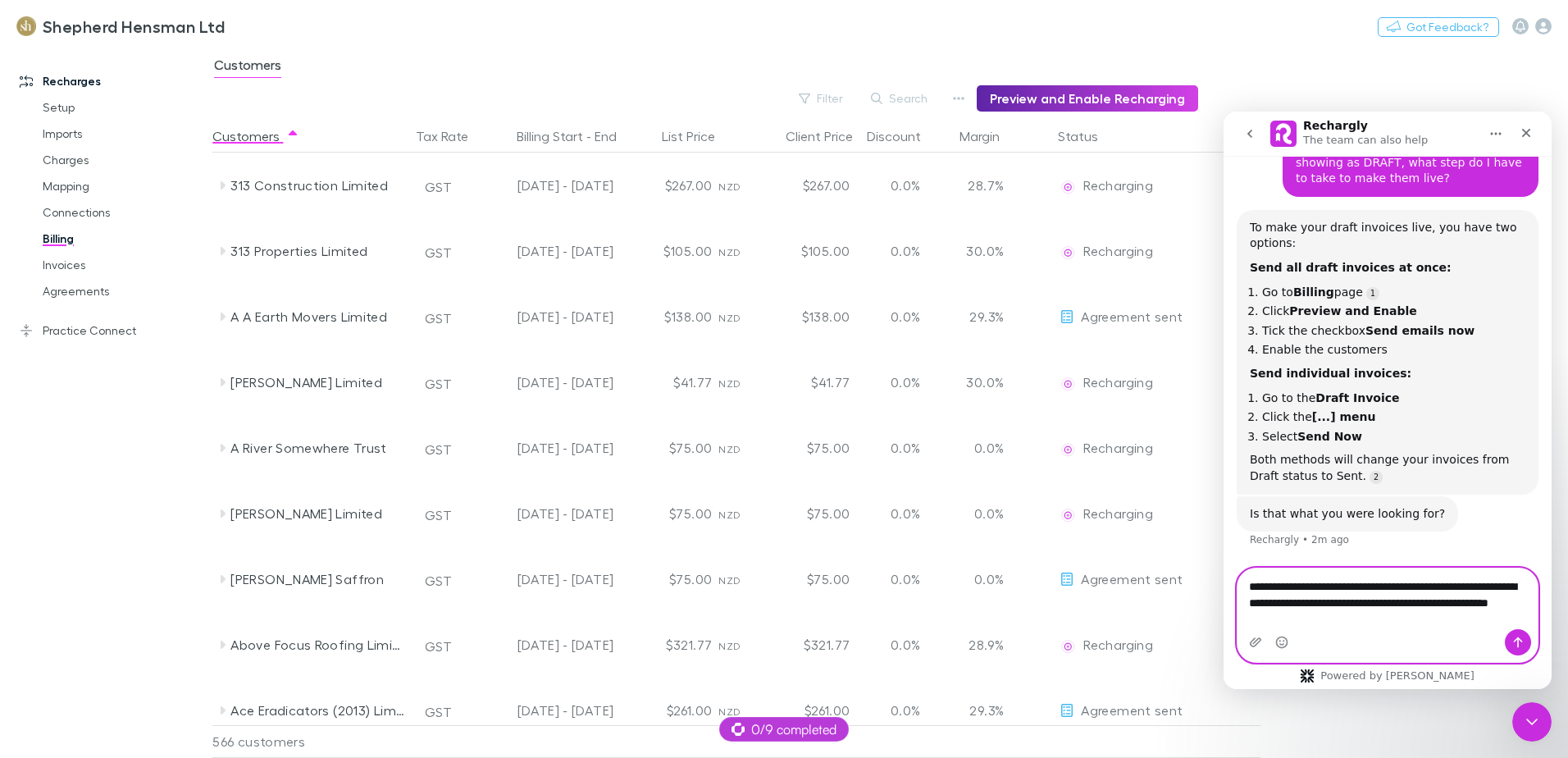
type textarea "**********"
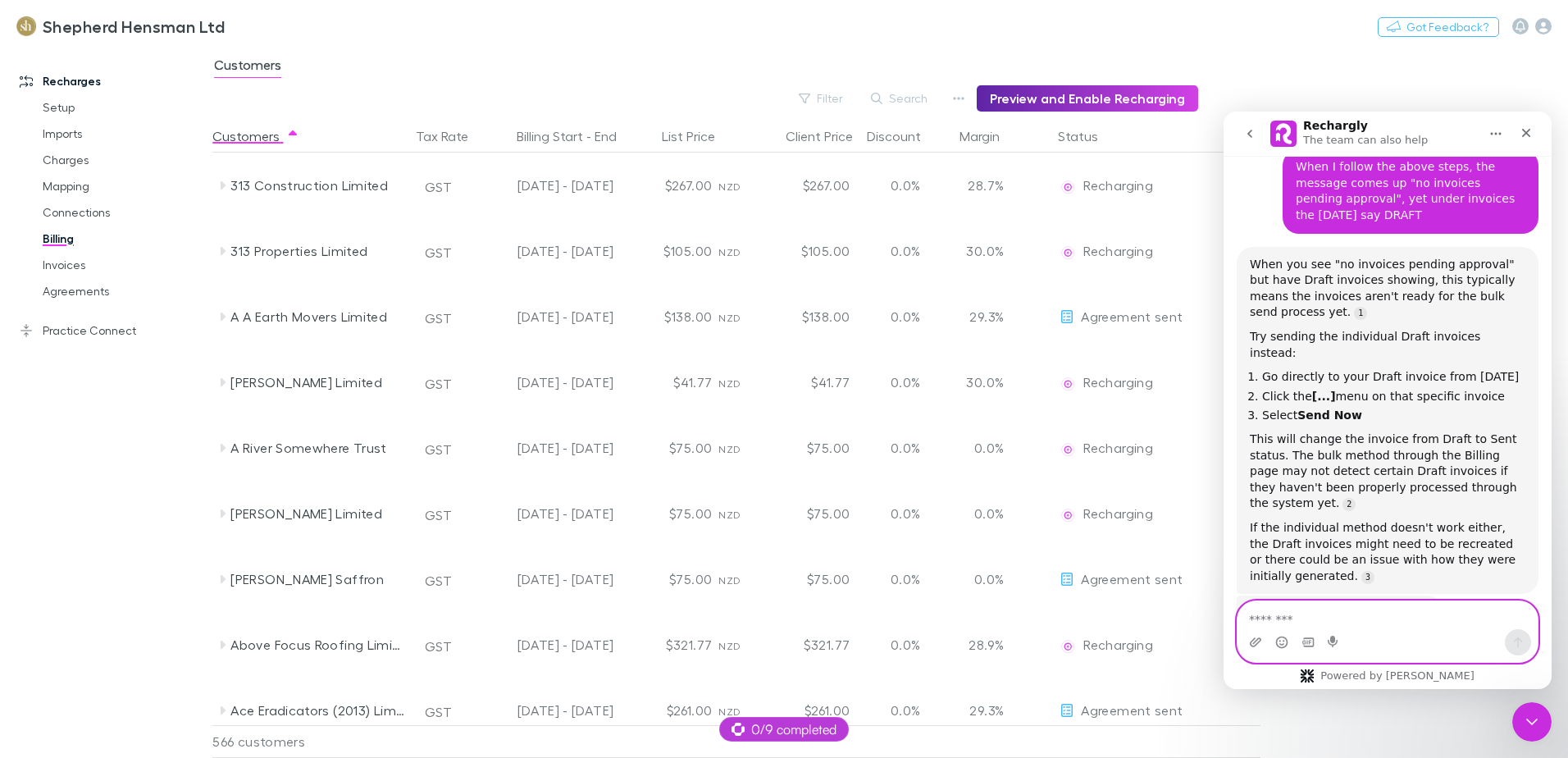
scroll to position [588, 0]
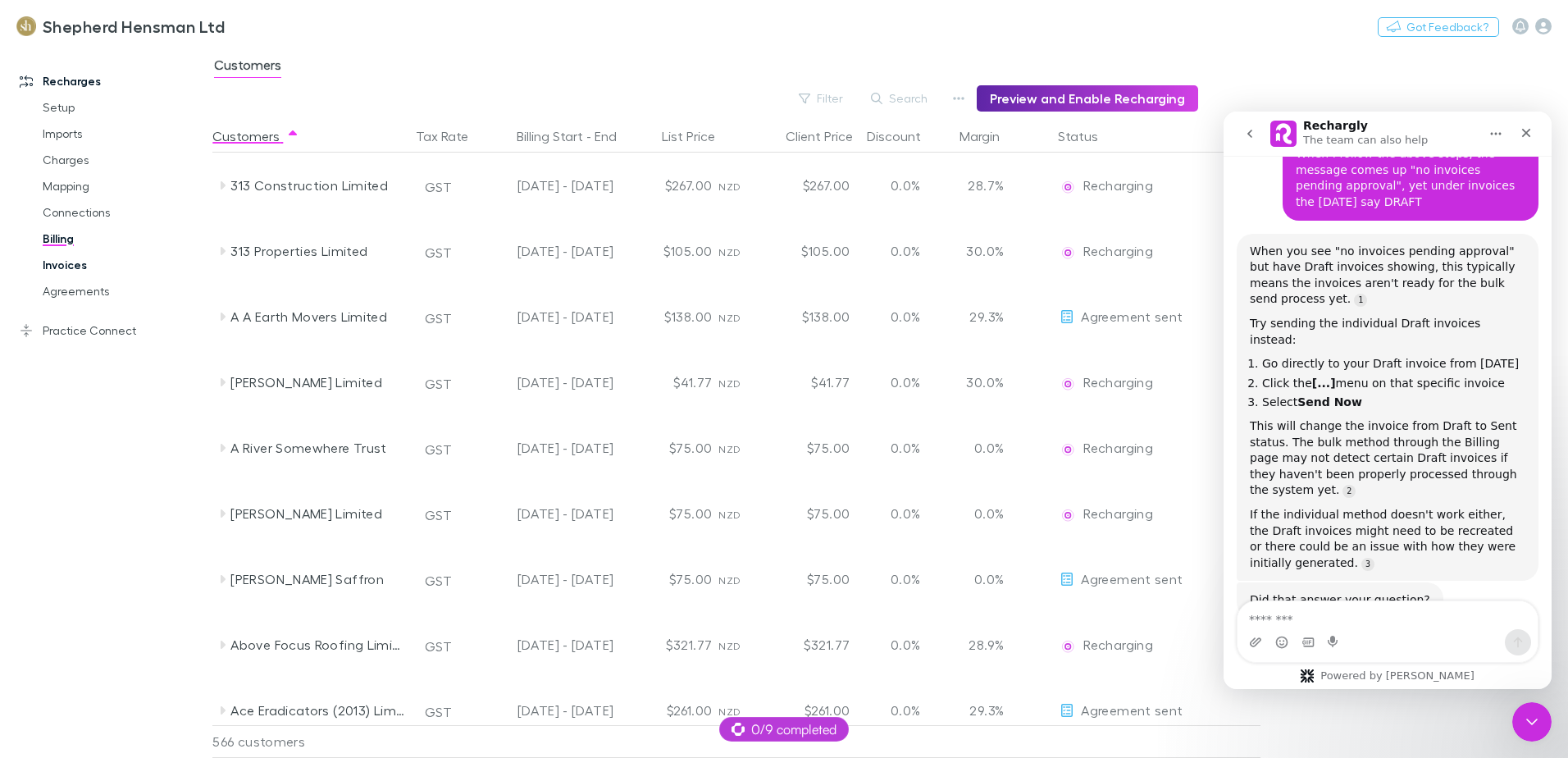
click at [65, 269] on link "Invoices" at bounding box center [124, 265] width 196 height 26
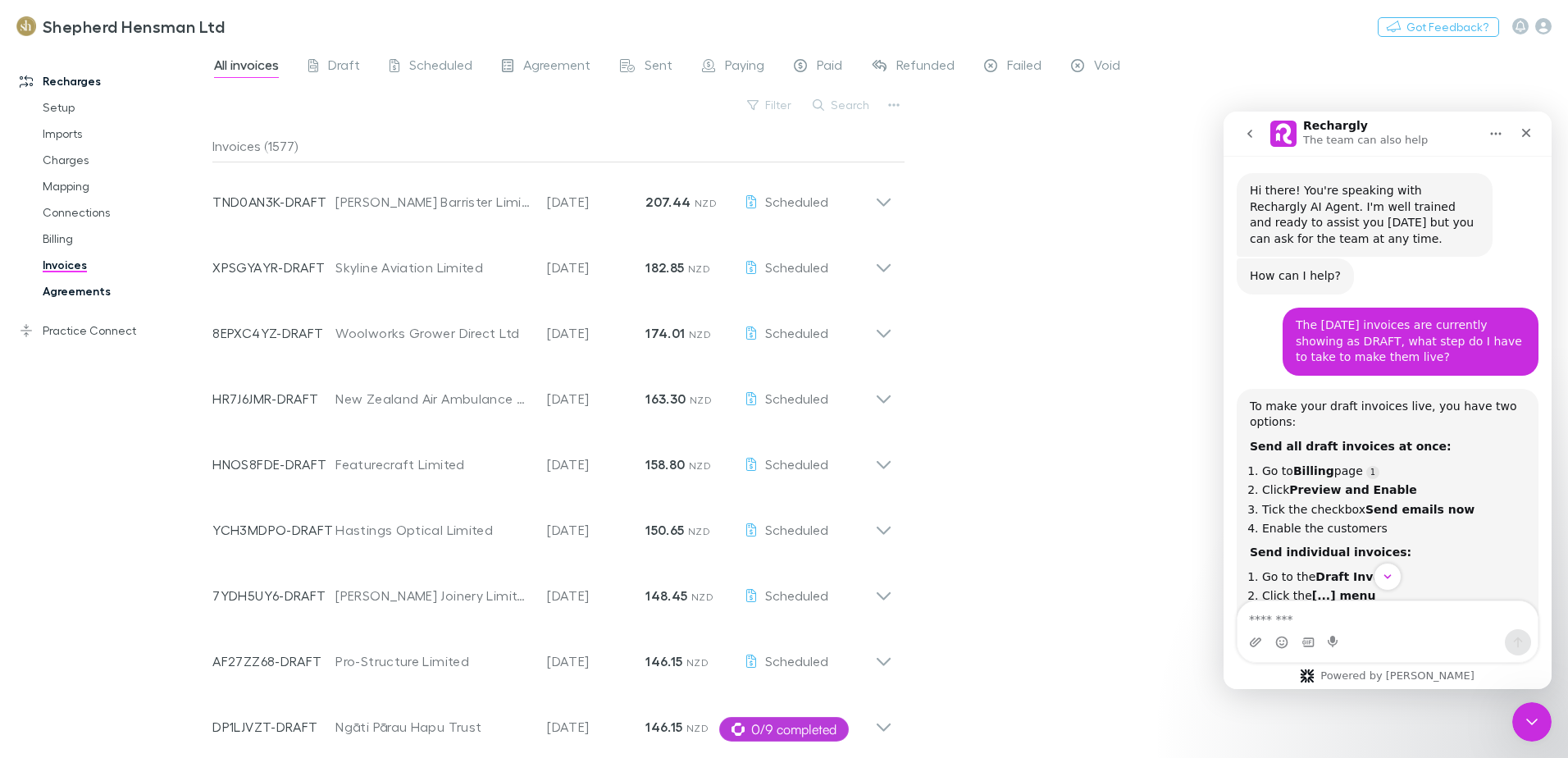
click at [56, 291] on link "Agreements" at bounding box center [124, 291] width 196 height 26
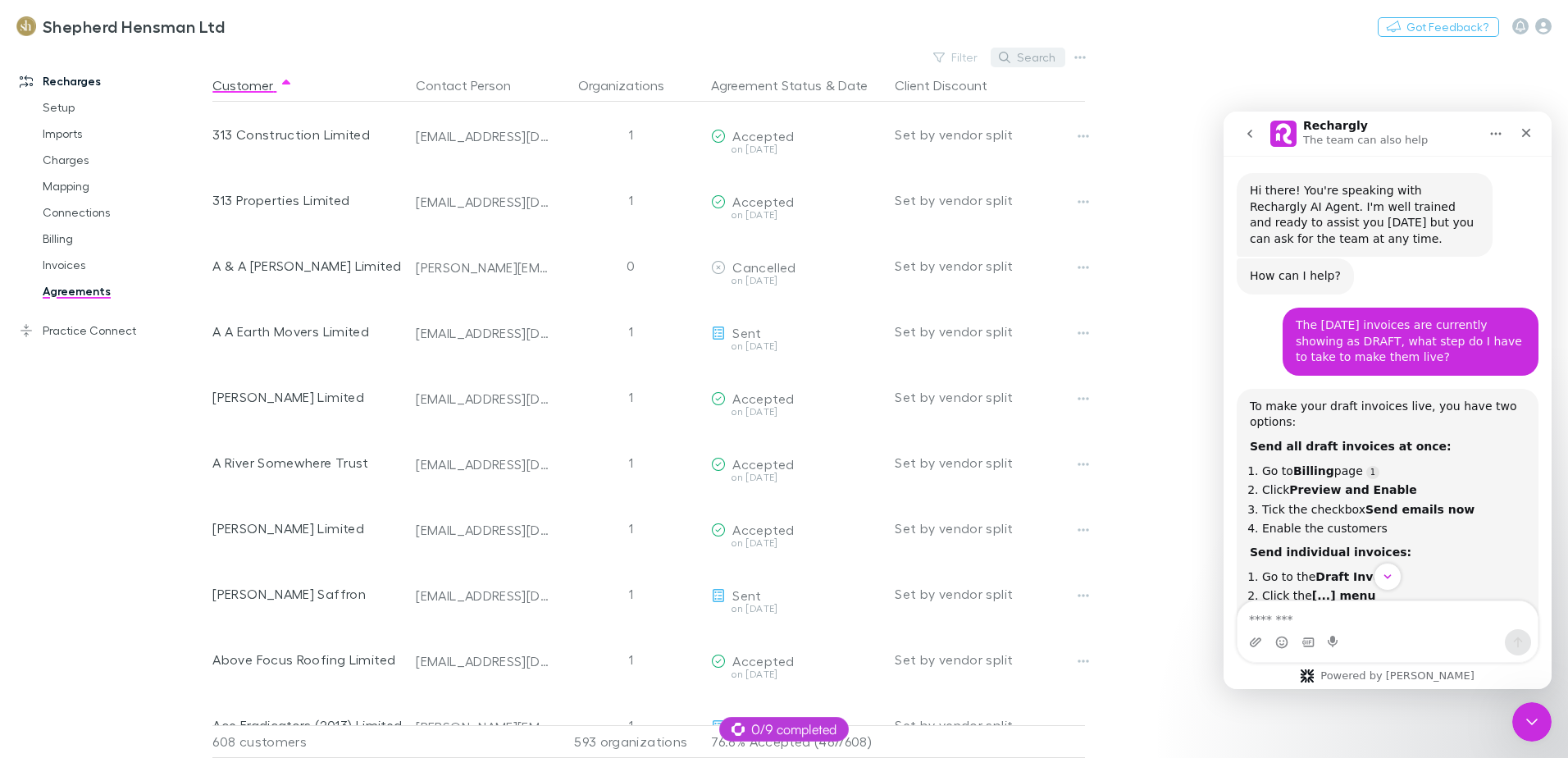
click at [1061, 58] on button "Search" at bounding box center [1028, 56] width 75 height 19
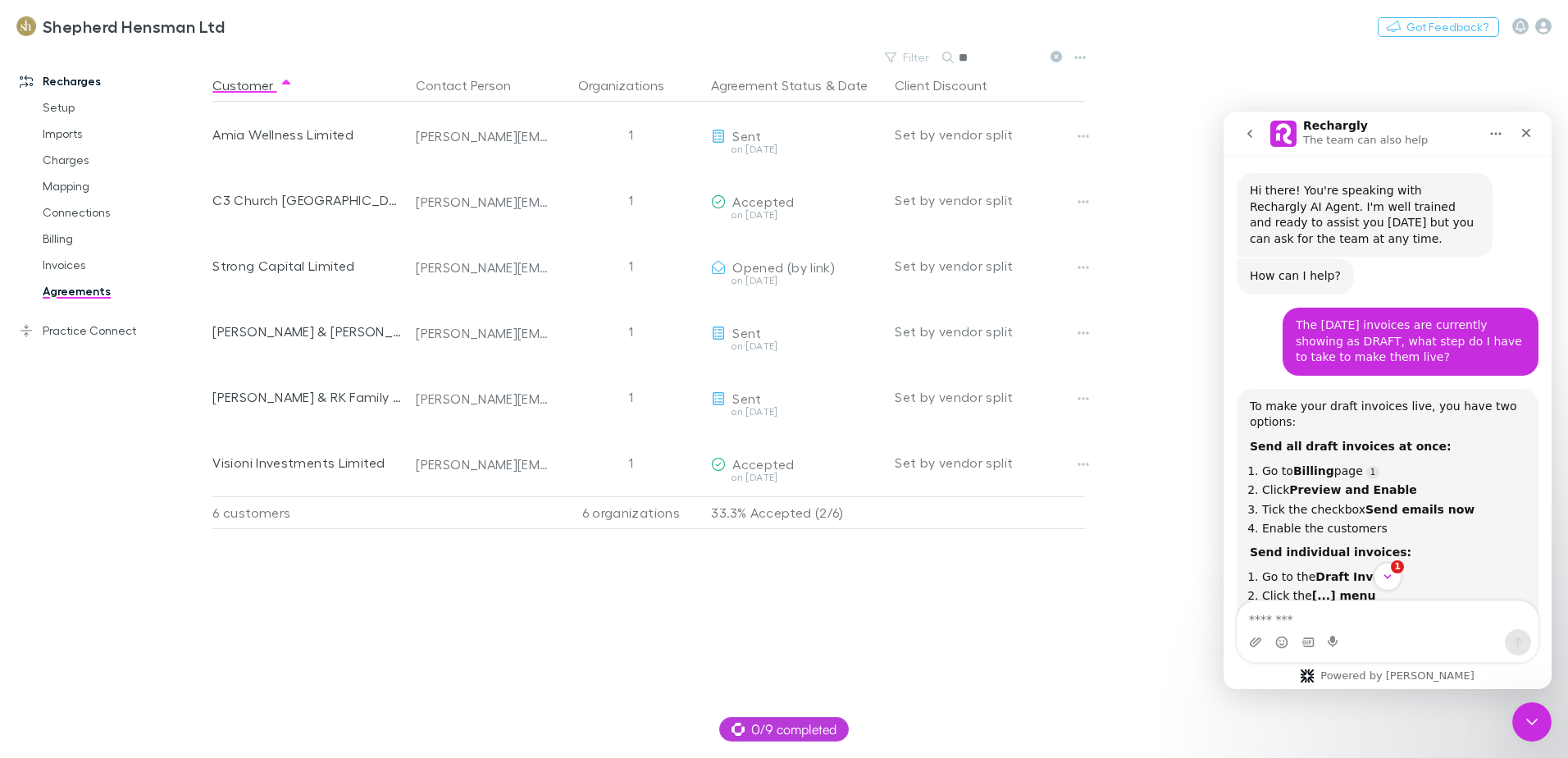
type input "*"
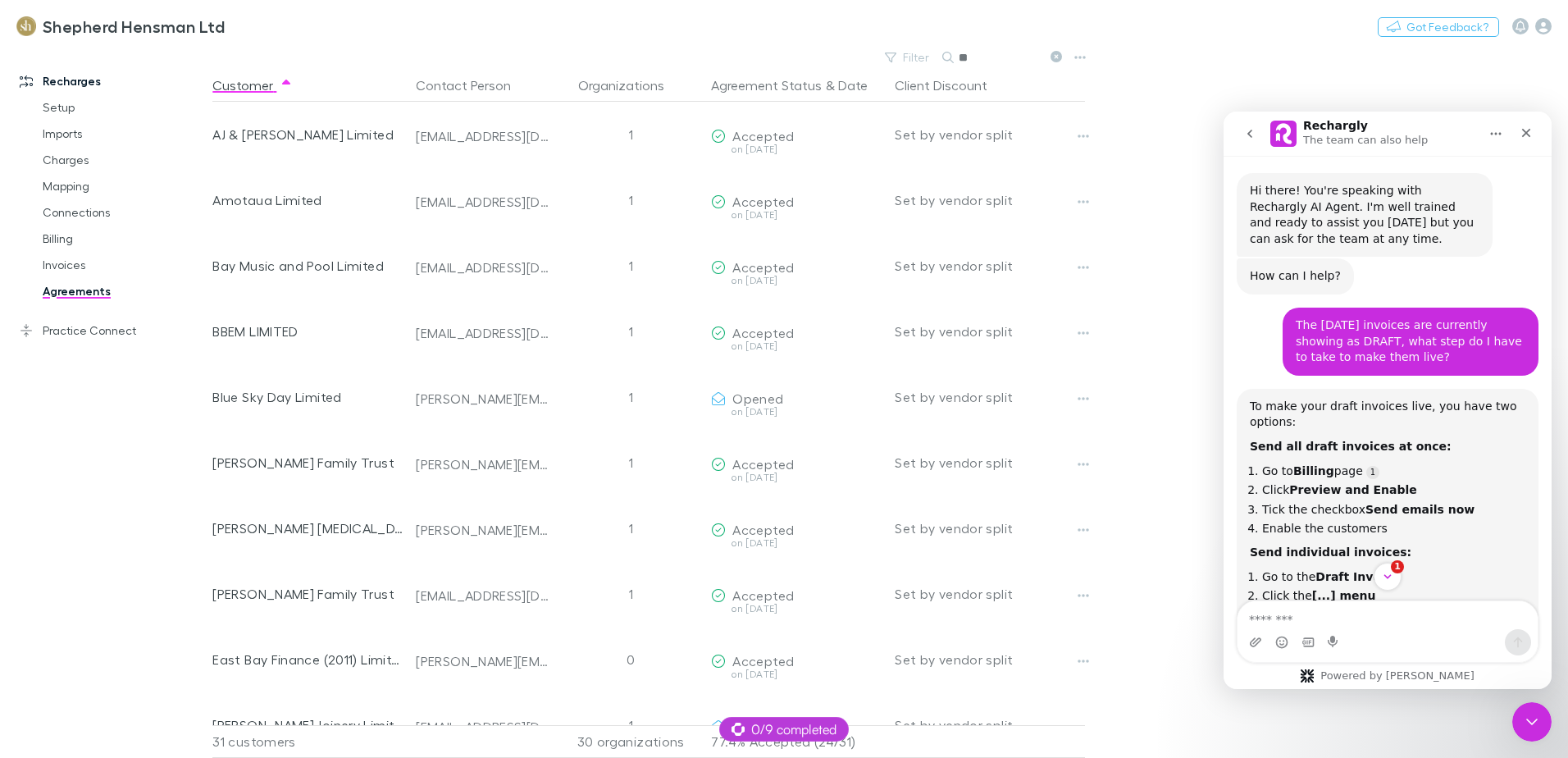
type input "*"
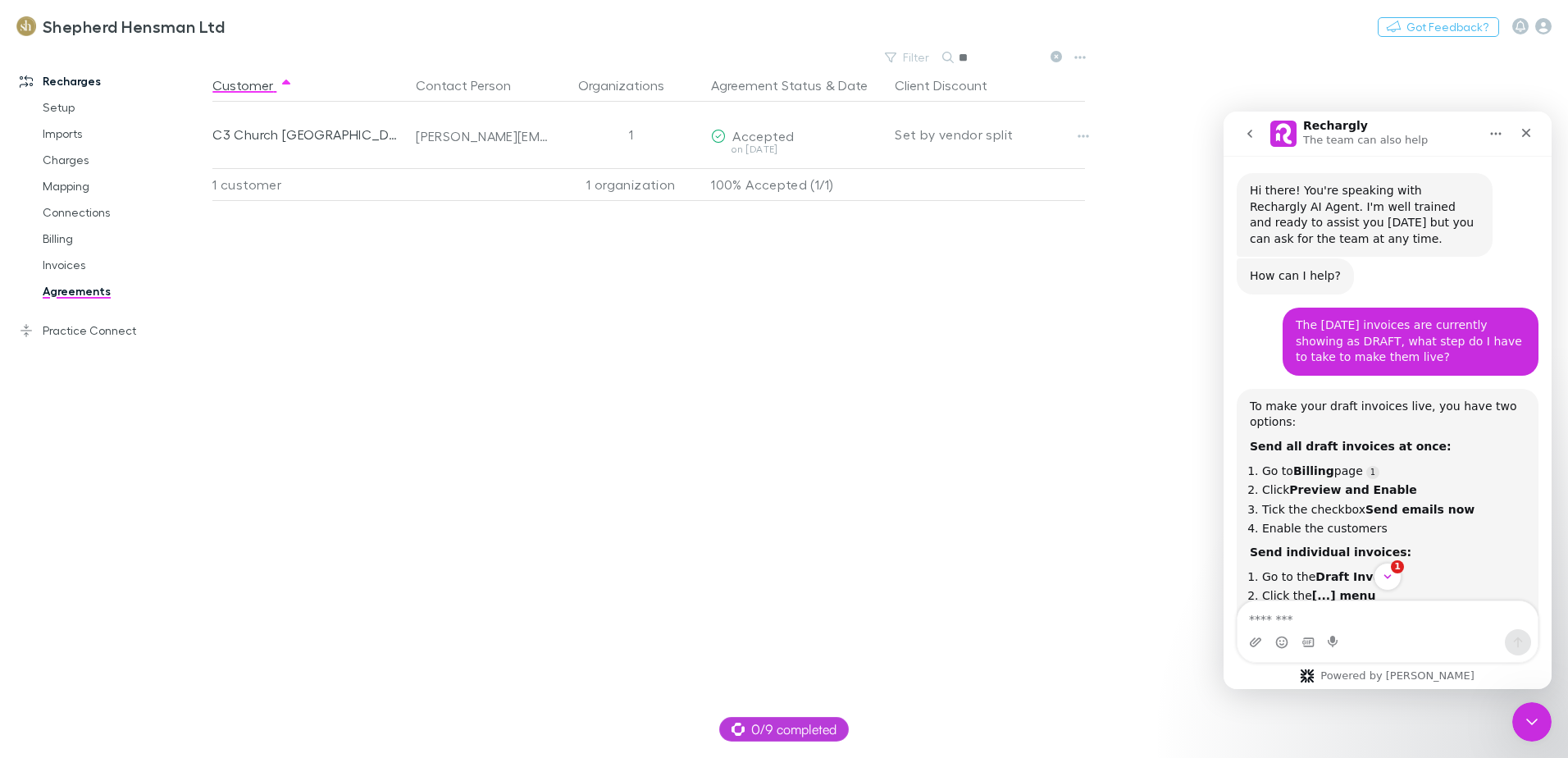
type input "*"
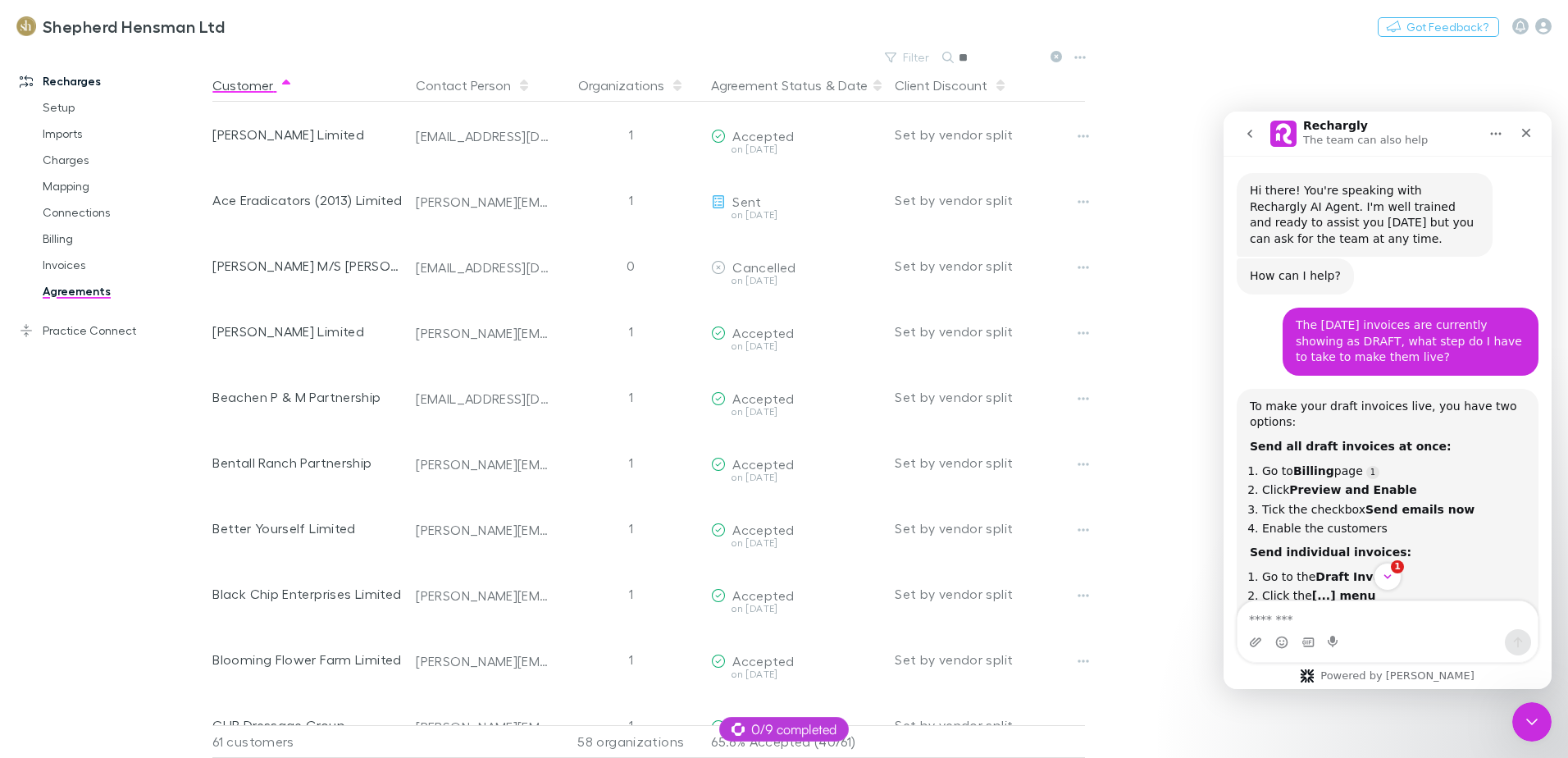
type input "*"
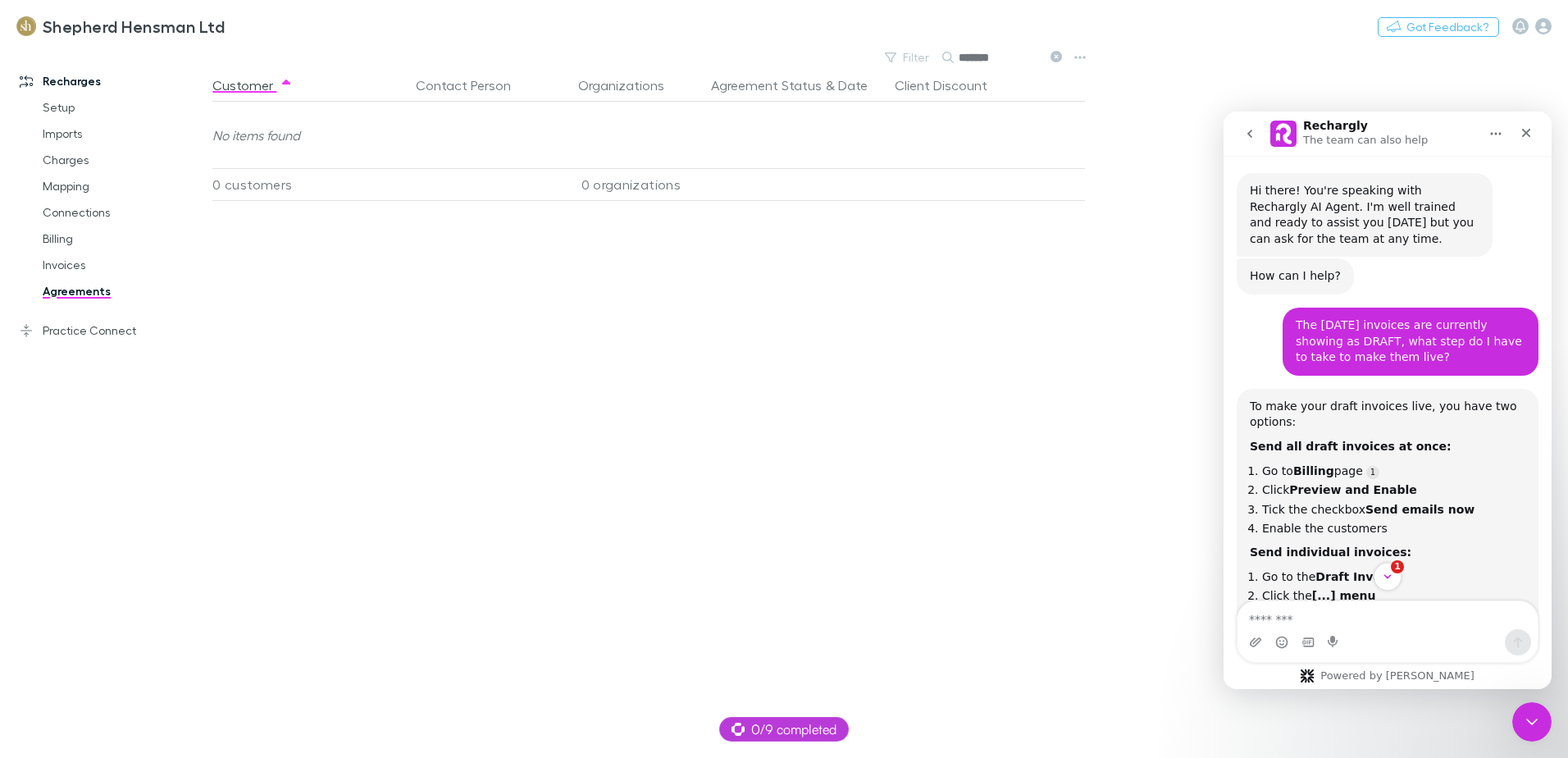
type input "*******"
